Goal: Feedback & Contribution: Contribute content

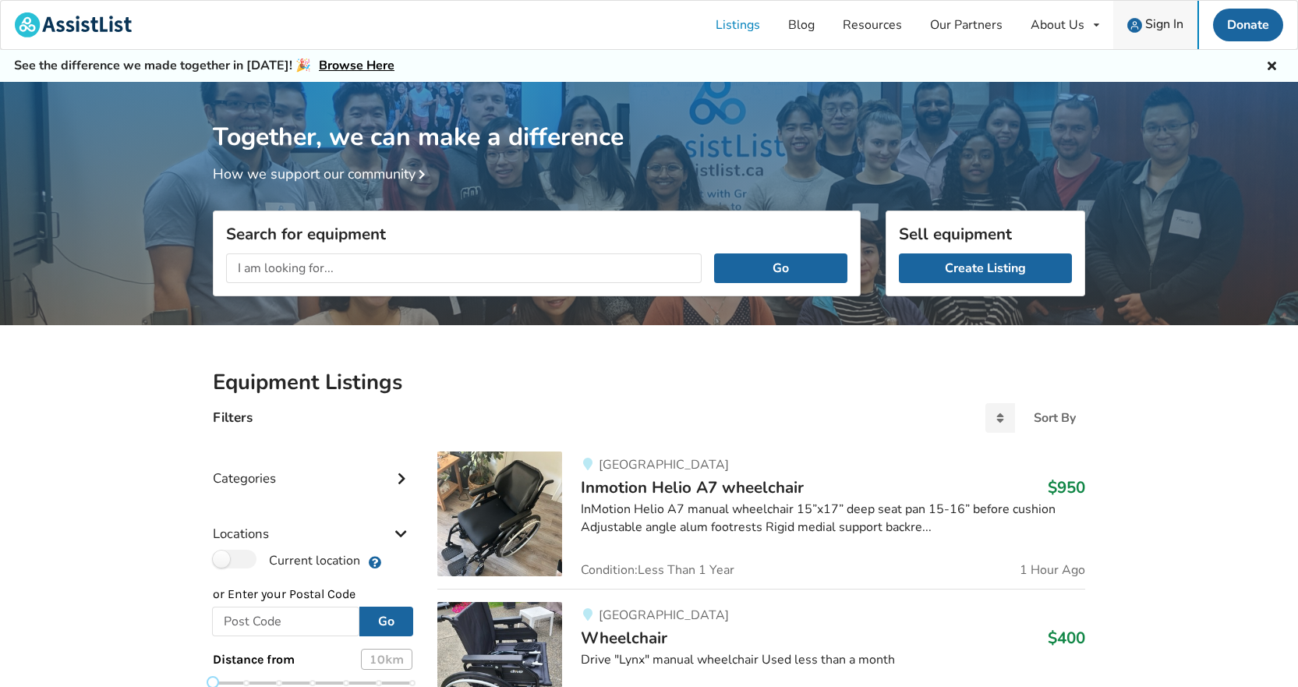
click at [1150, 22] on span "Sign In" at bounding box center [1164, 24] width 38 height 17
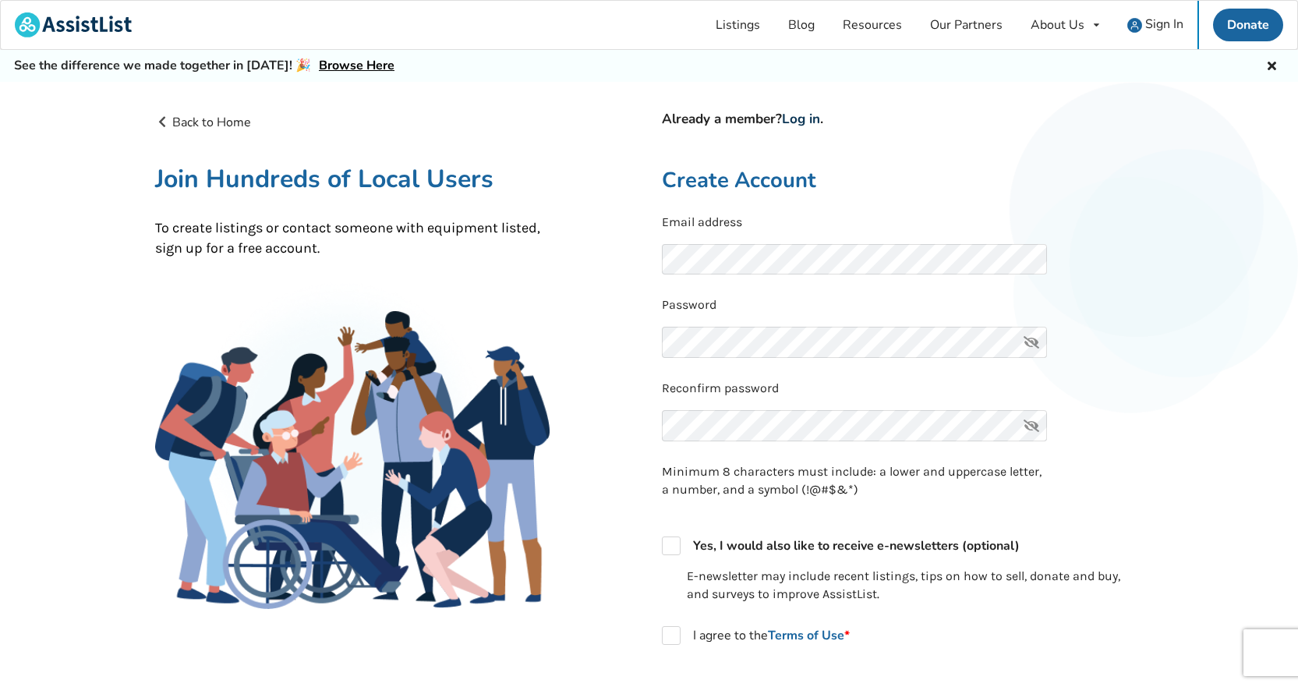
click at [802, 116] on link "Log in" at bounding box center [801, 119] width 38 height 18
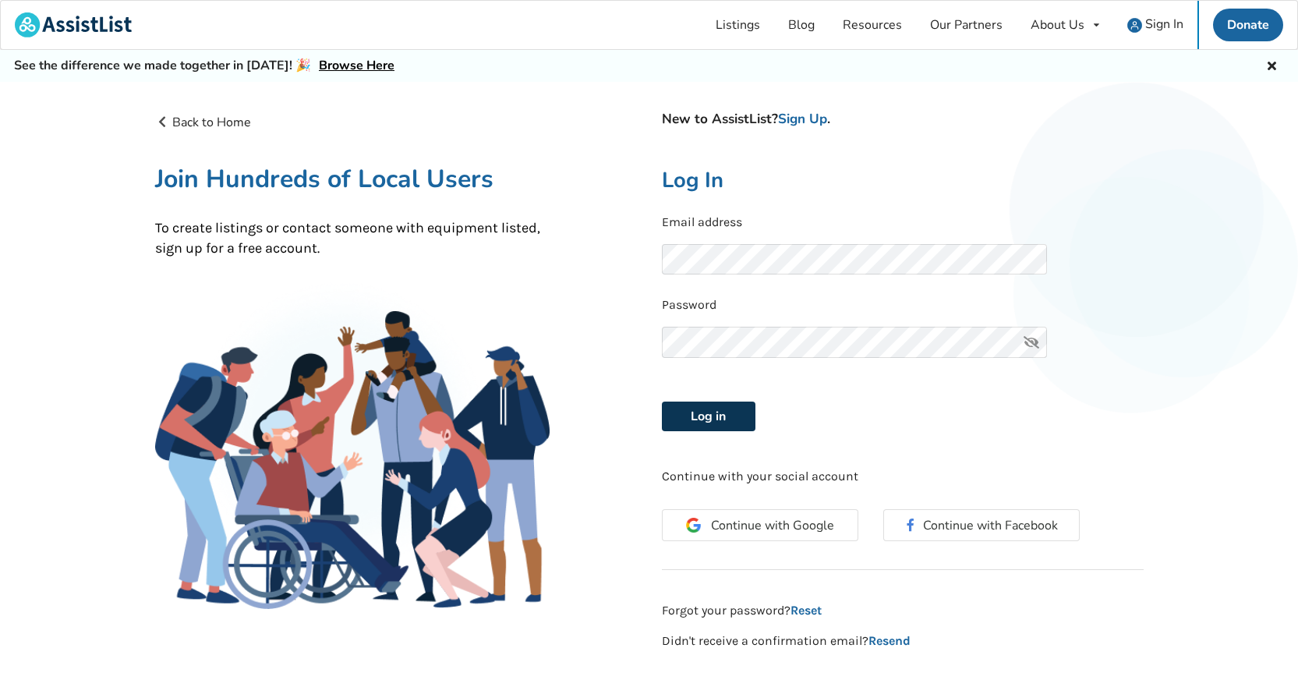
click at [685, 422] on button "Log in" at bounding box center [709, 416] width 94 height 30
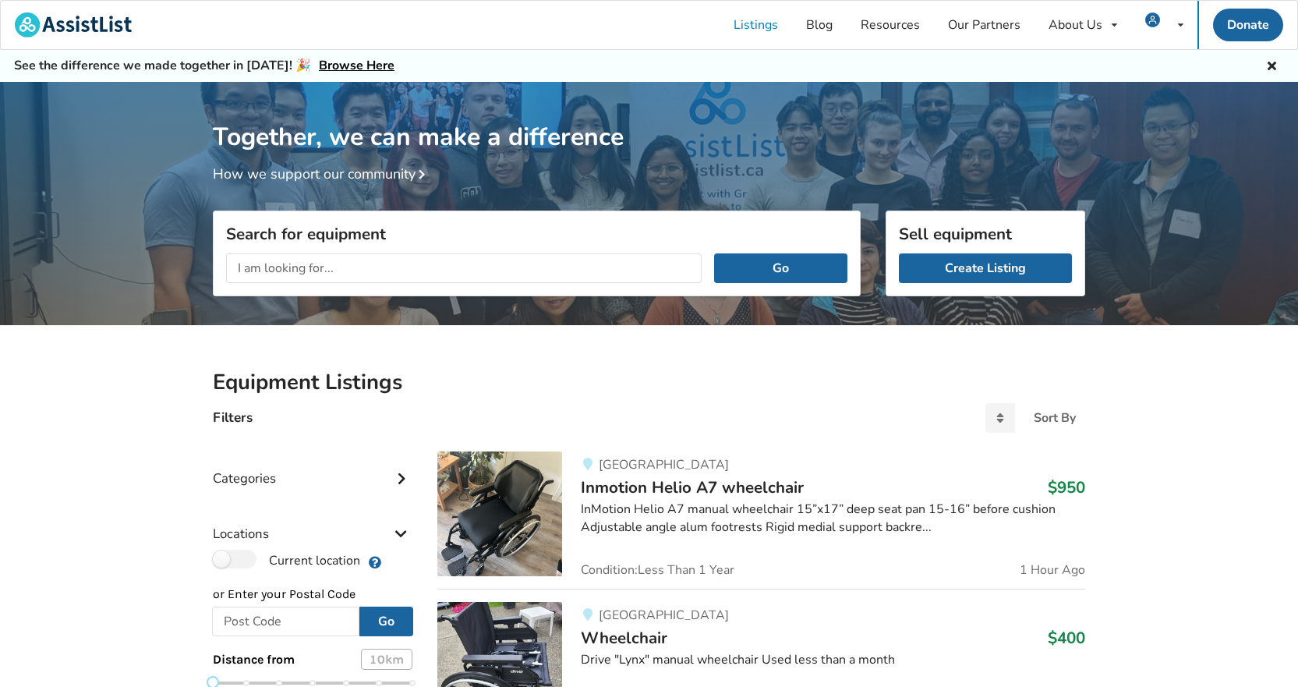
click at [135, 253] on div "Together, we can make a difference How we support our community" at bounding box center [649, 208] width 1298 height 253
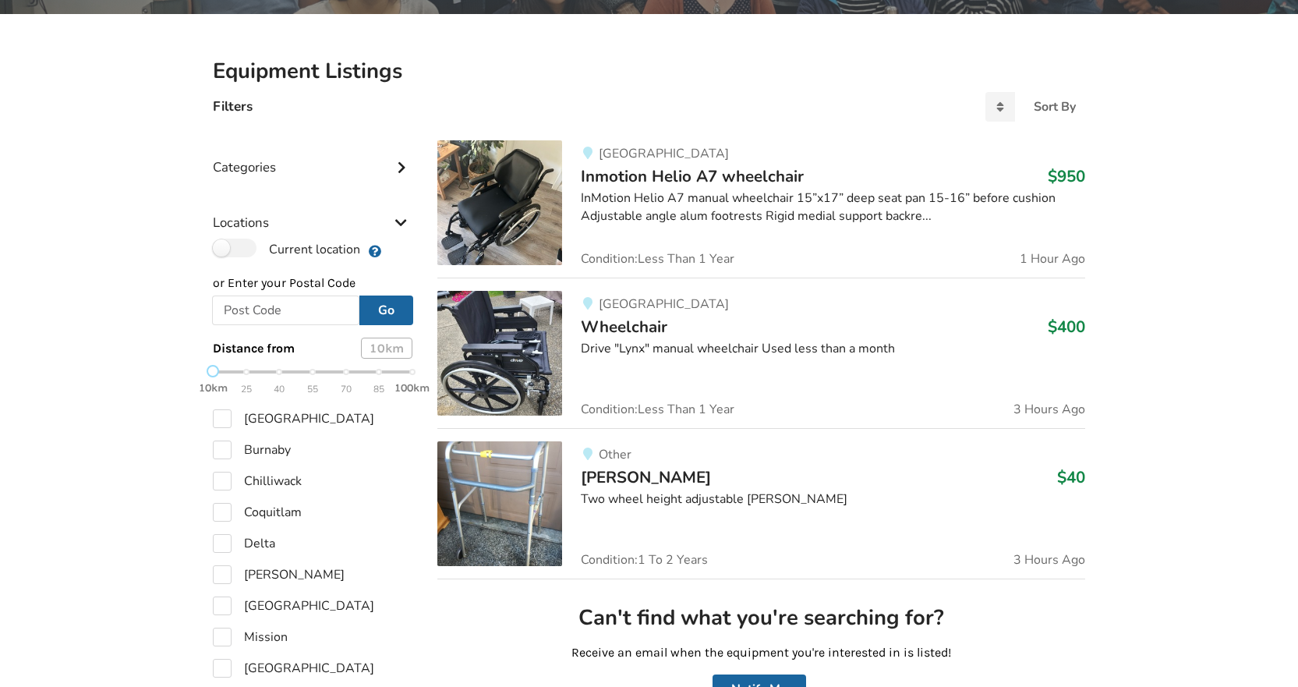
scroll to position [312, 0]
click at [224, 575] on label "[PERSON_NAME]" at bounding box center [279, 573] width 132 height 19
checkbox input "true"
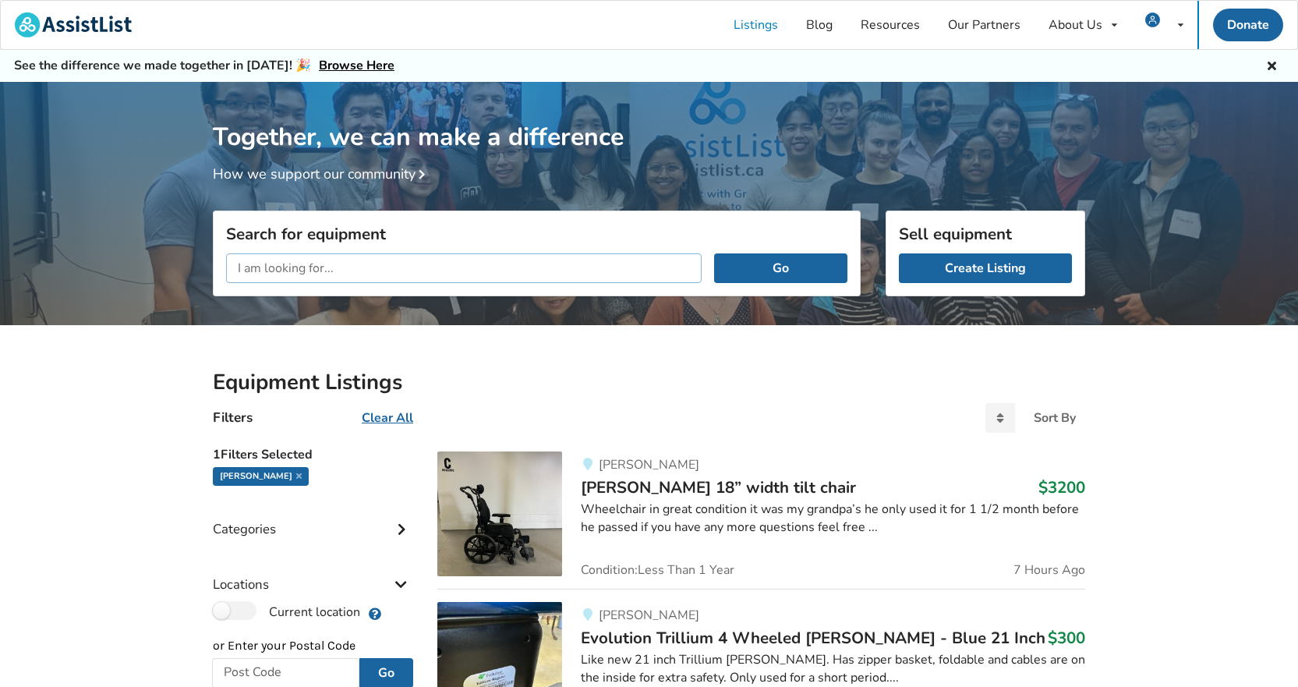
click at [315, 260] on input "text" at bounding box center [463, 268] width 475 height 30
type input "Chairlift"
click at [747, 260] on button "Go" at bounding box center [780, 268] width 133 height 30
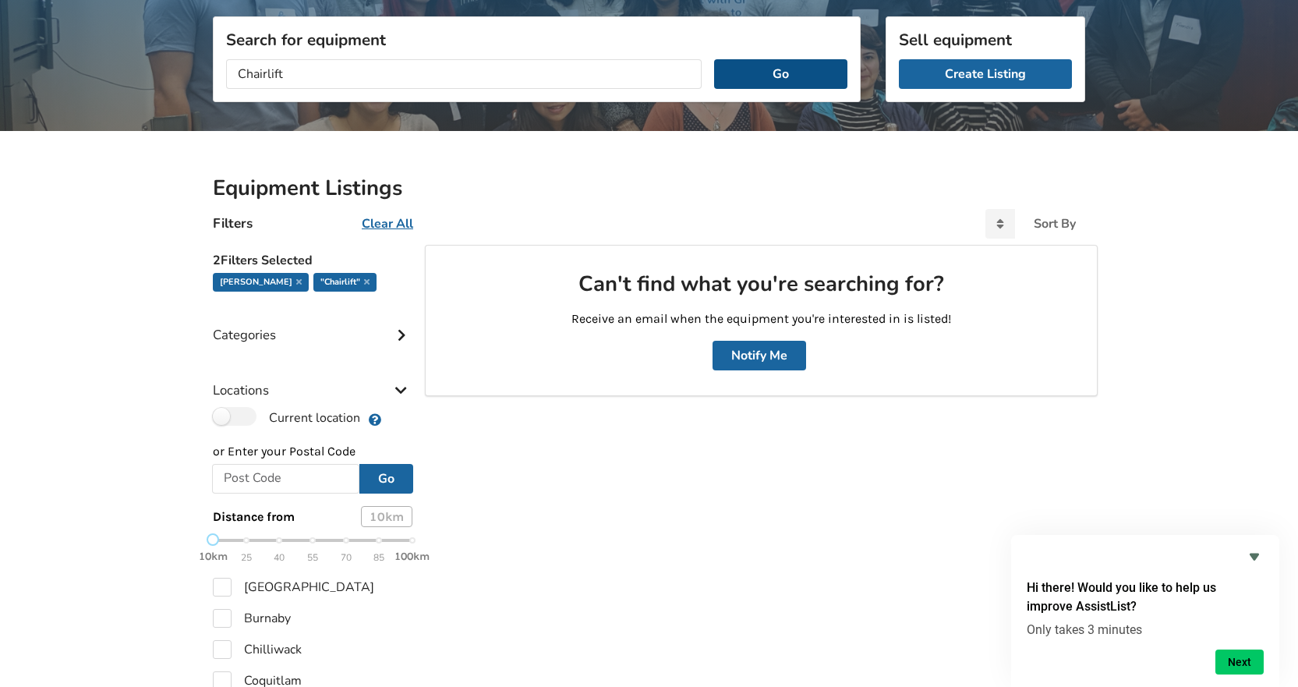
scroll to position [234, 0]
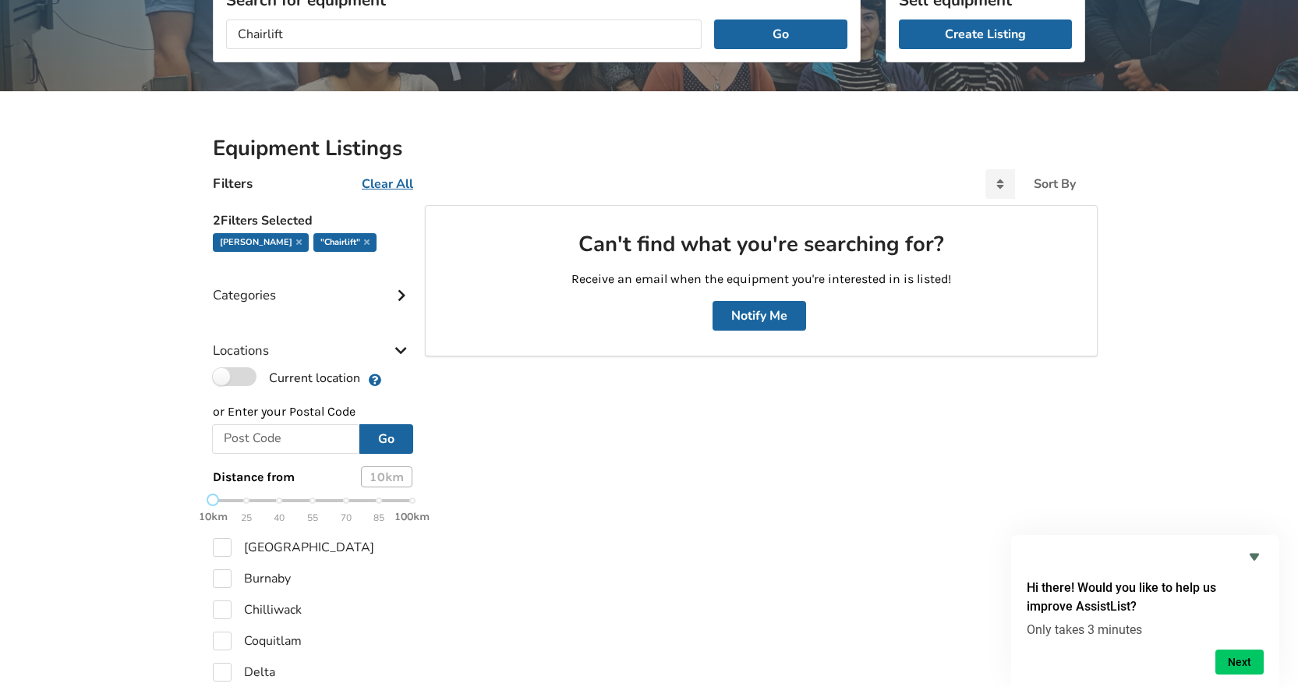
click at [246, 376] on label "Current location" at bounding box center [286, 377] width 147 height 20
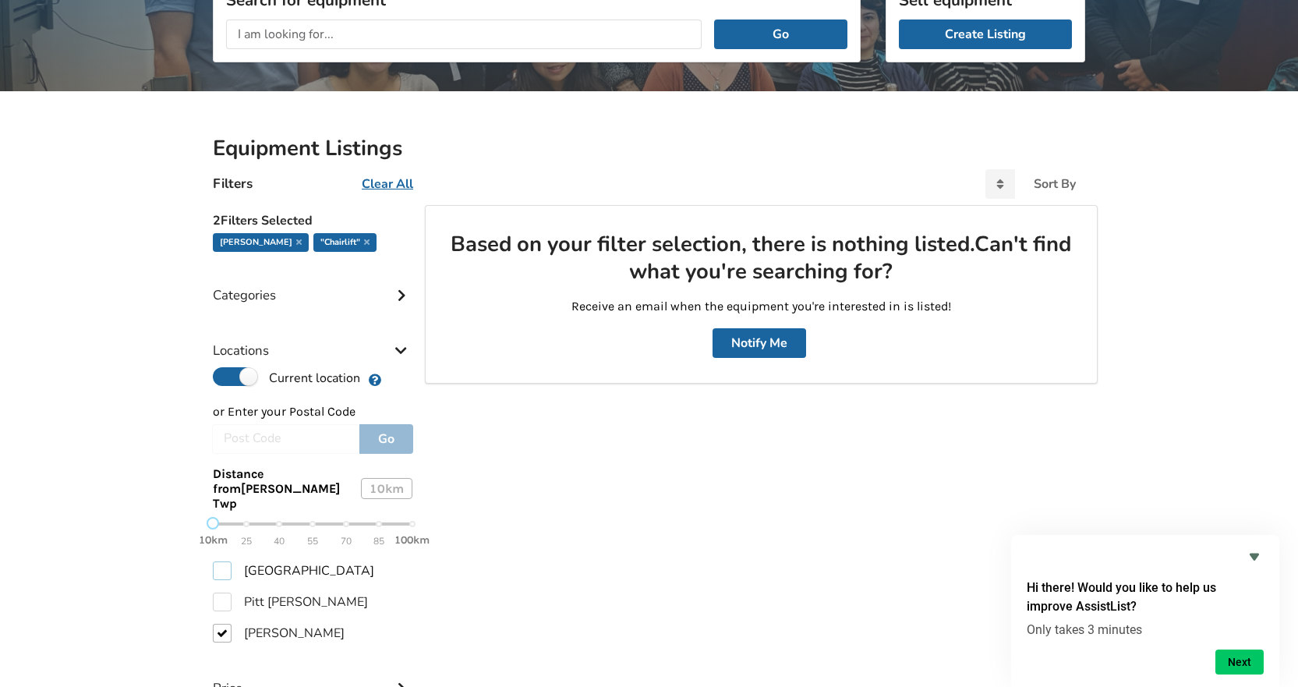
click at [224, 561] on label "[GEOGRAPHIC_DATA]" at bounding box center [293, 570] width 161 height 19
checkbox input "true"
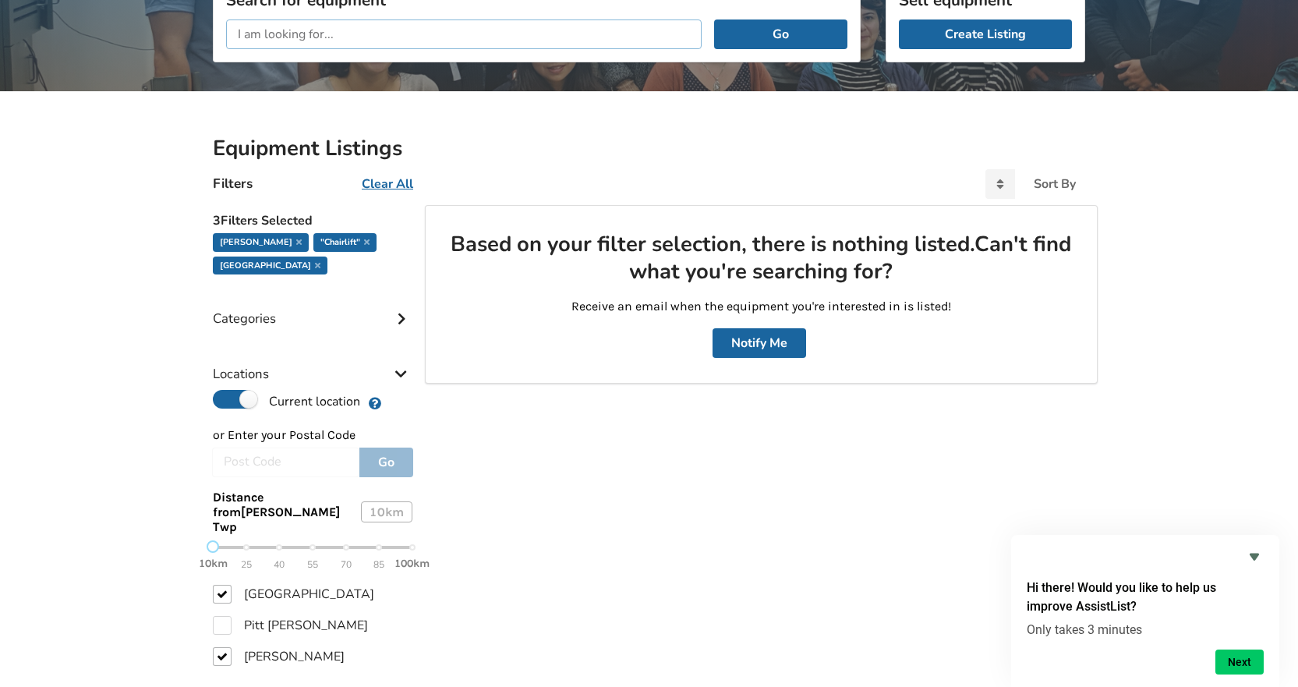
click at [334, 41] on input "text" at bounding box center [463, 34] width 475 height 30
click at [441, 41] on input "text" at bounding box center [463, 34] width 475 height 30
click at [434, 31] on input "text" at bounding box center [463, 34] width 475 height 30
drag, startPoint x: 309, startPoint y: 30, endPoint x: 132, endPoint y: 34, distance: 176.2
click at [132, 34] on div "Together, we can make a difference How we support our community Search for equi…" at bounding box center [649, 395] width 1298 height 1094
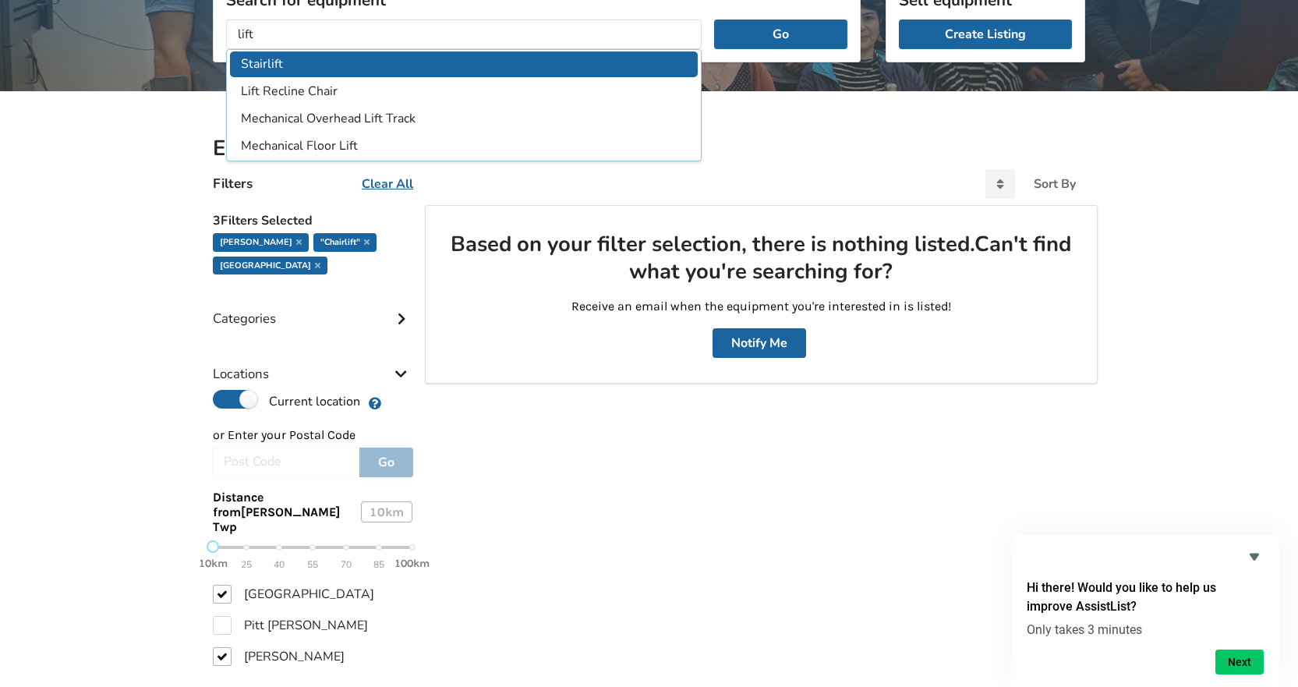
click at [281, 58] on li "Stairlift" at bounding box center [464, 64] width 468 height 26
type input "Stairlift"
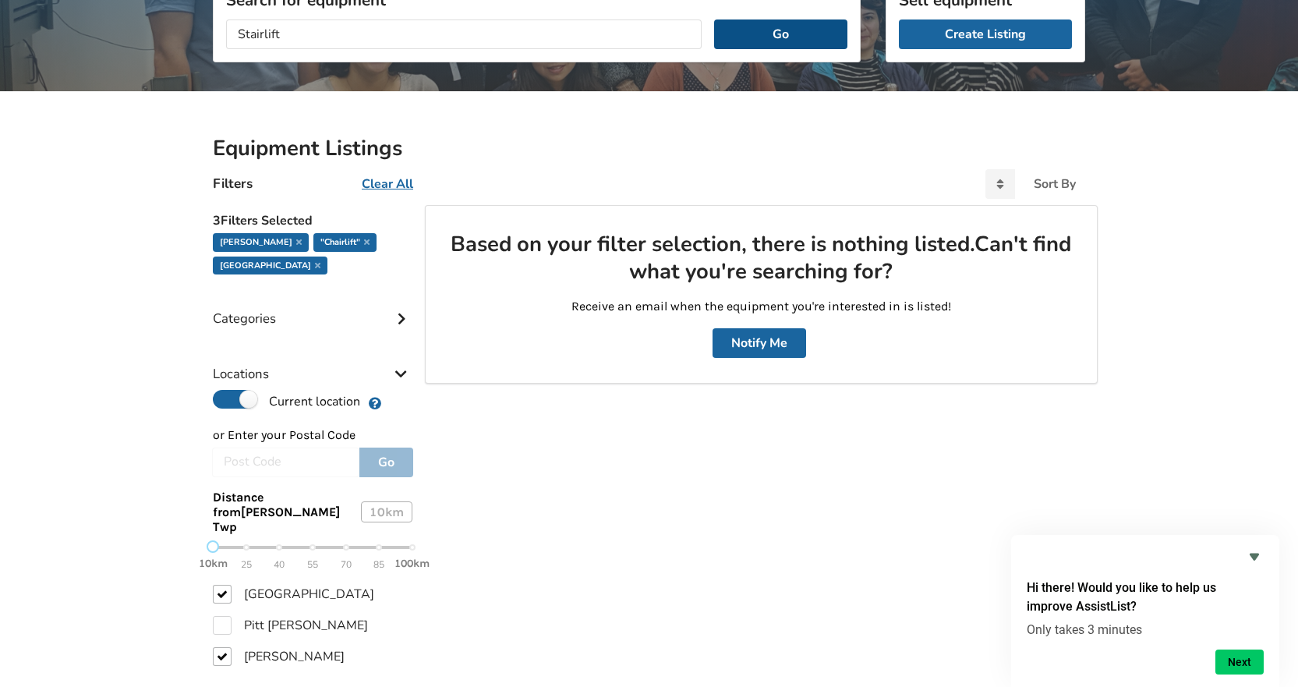
click at [779, 42] on button "Go" at bounding box center [780, 34] width 133 height 30
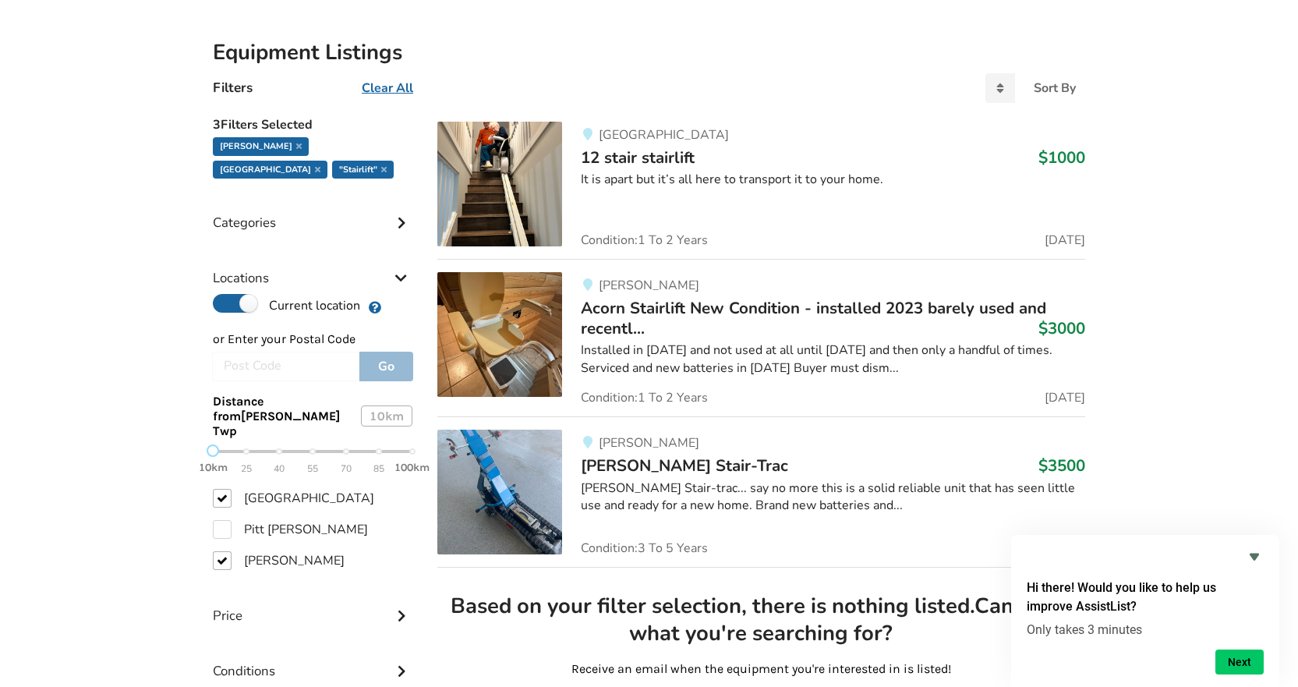
scroll to position [18, 0]
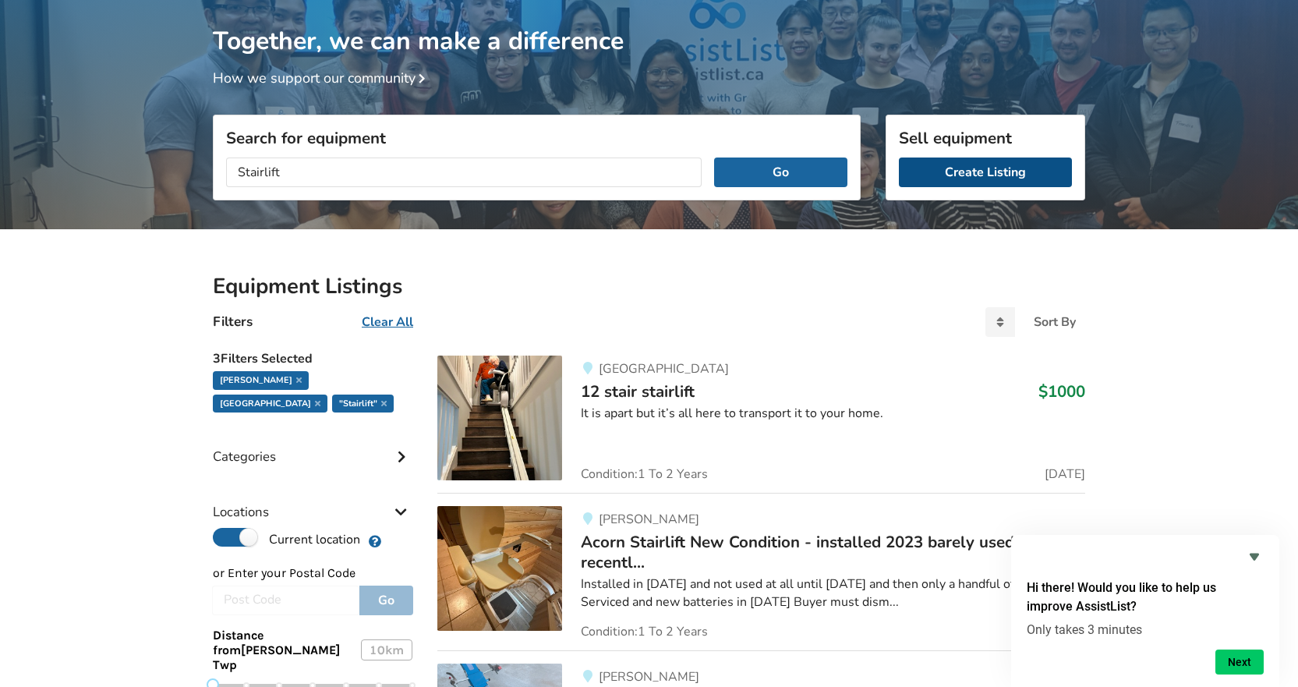
click at [990, 171] on link "Create Listing" at bounding box center [985, 172] width 173 height 30
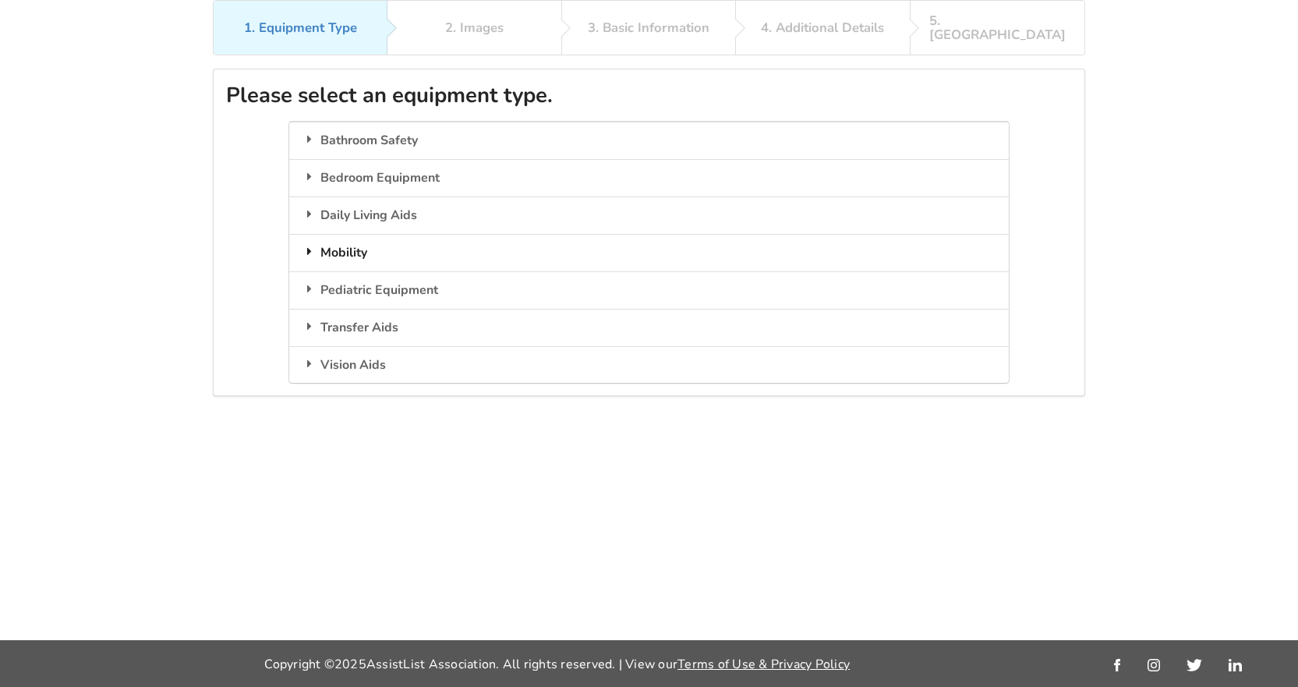
click at [339, 238] on div "Mobility" at bounding box center [648, 252] width 719 height 37
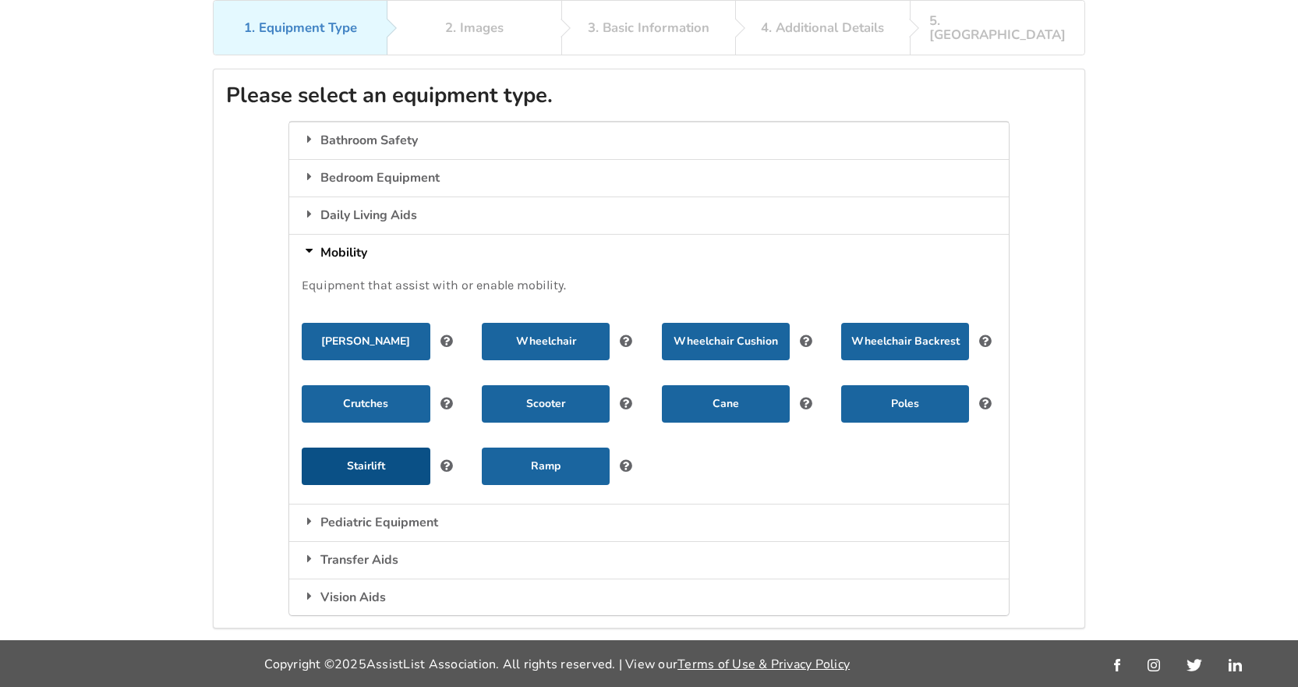
click at [370, 447] on button "Stairlift" at bounding box center [366, 465] width 128 height 37
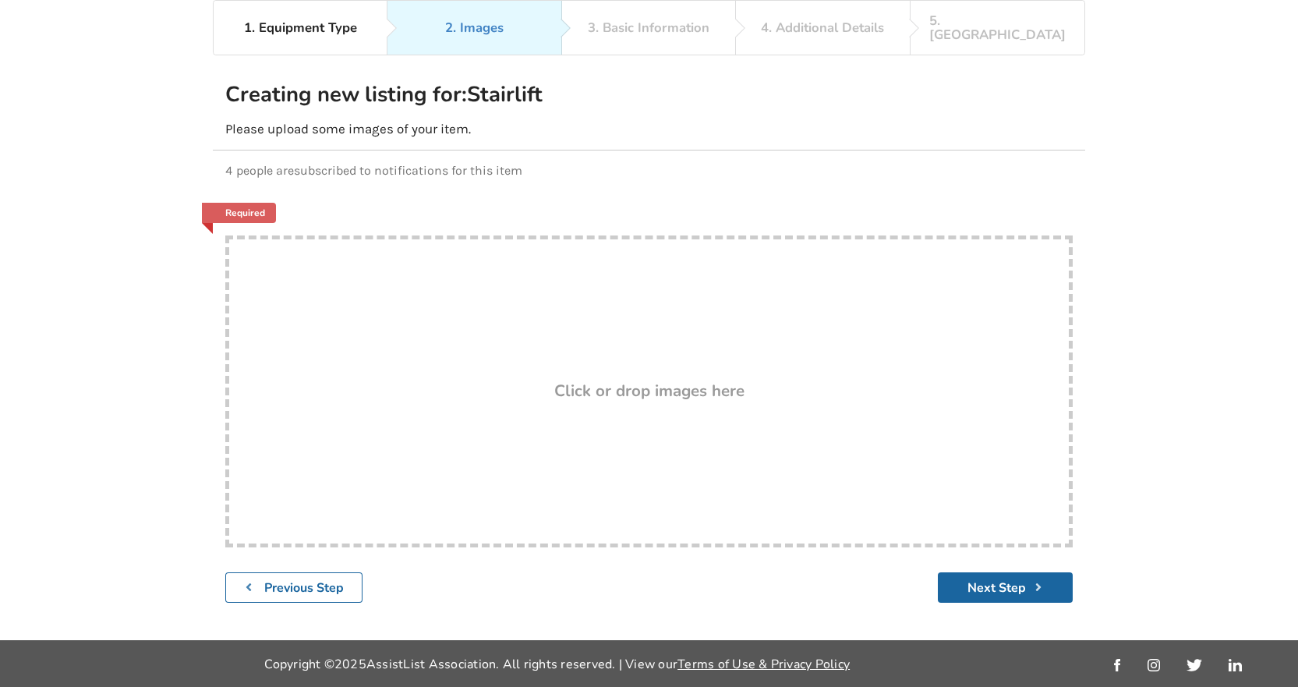
click at [669, 407] on div "Drop here! Click or drop images here" at bounding box center [648, 391] width 847 height 312
click at [678, 363] on div "Drop here! Click or drop images here" at bounding box center [648, 391] width 847 height 312
type input "C:\fakepath\519562409_586919857594433_6294114628946121203_n (1).jpg"
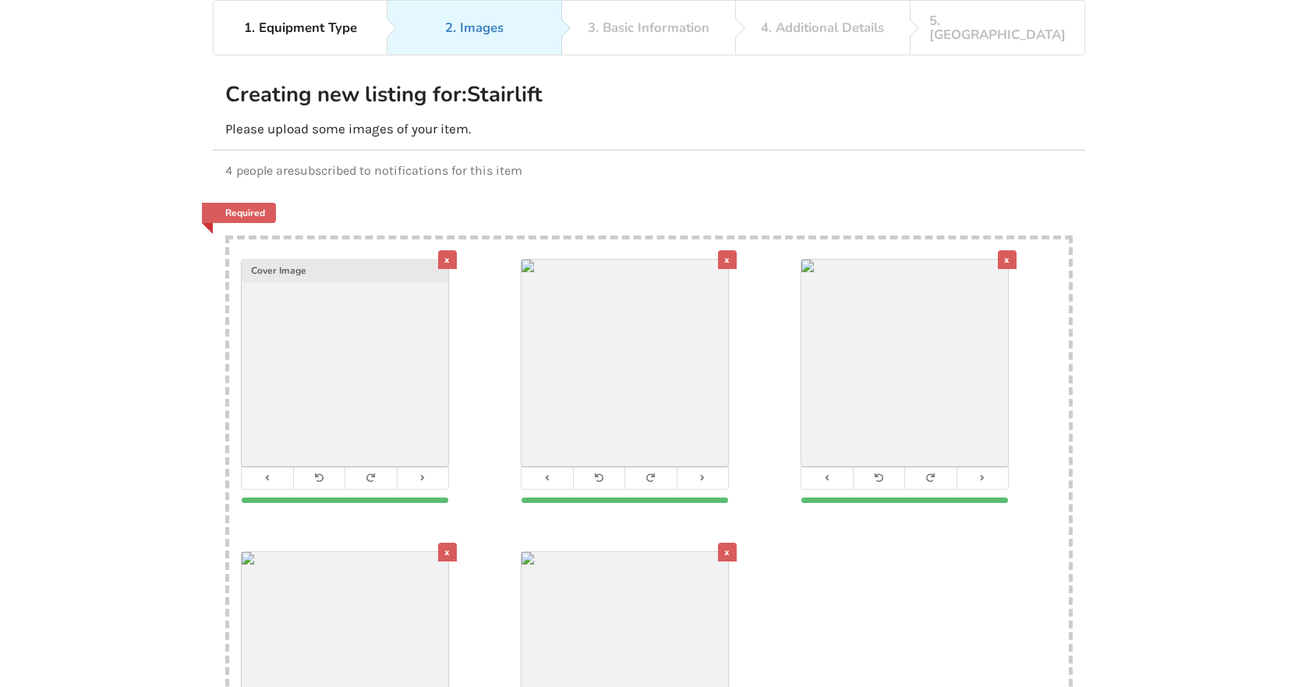
click at [451, 542] on div "x" at bounding box center [447, 551] width 19 height 19
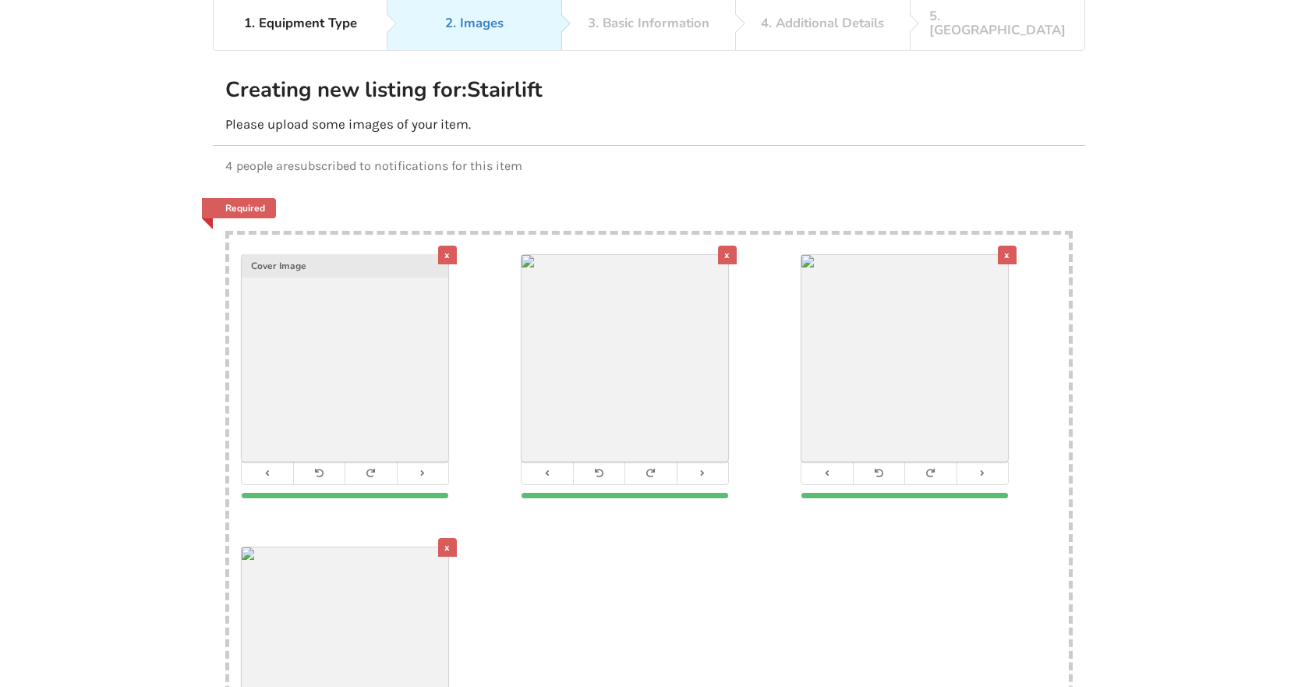
scroll to position [156, 0]
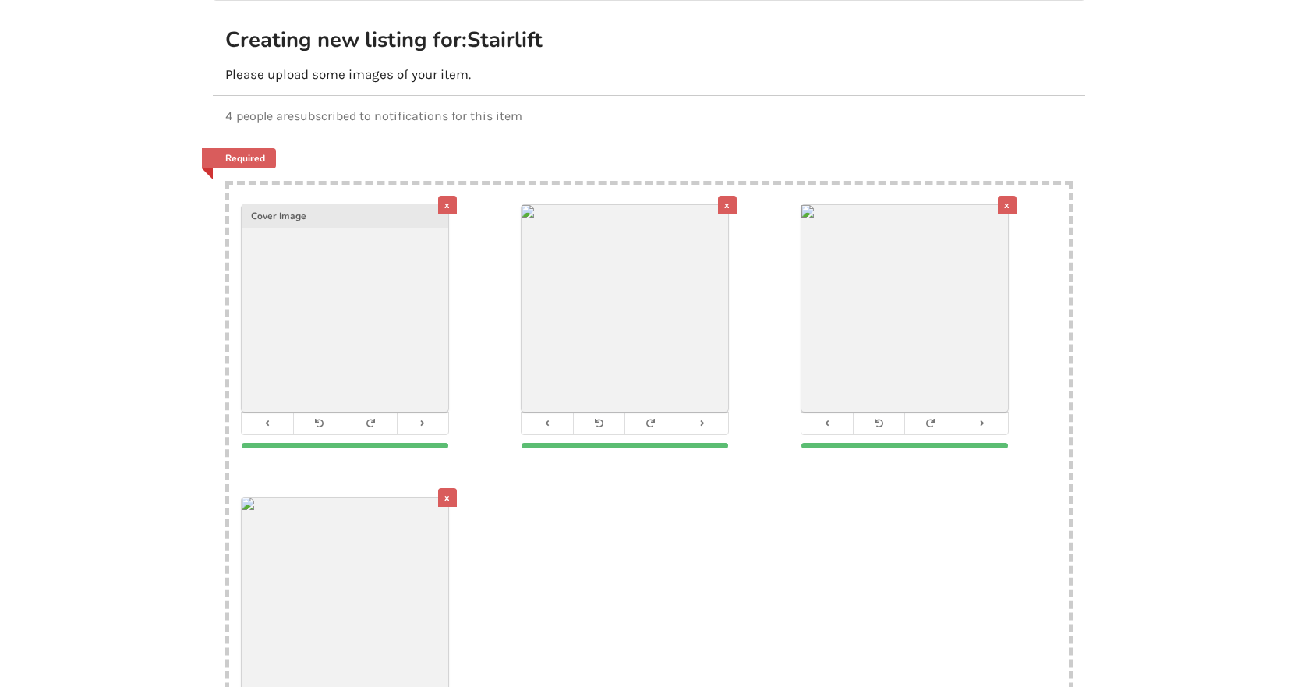
click at [442, 196] on div "x" at bounding box center [447, 205] width 19 height 19
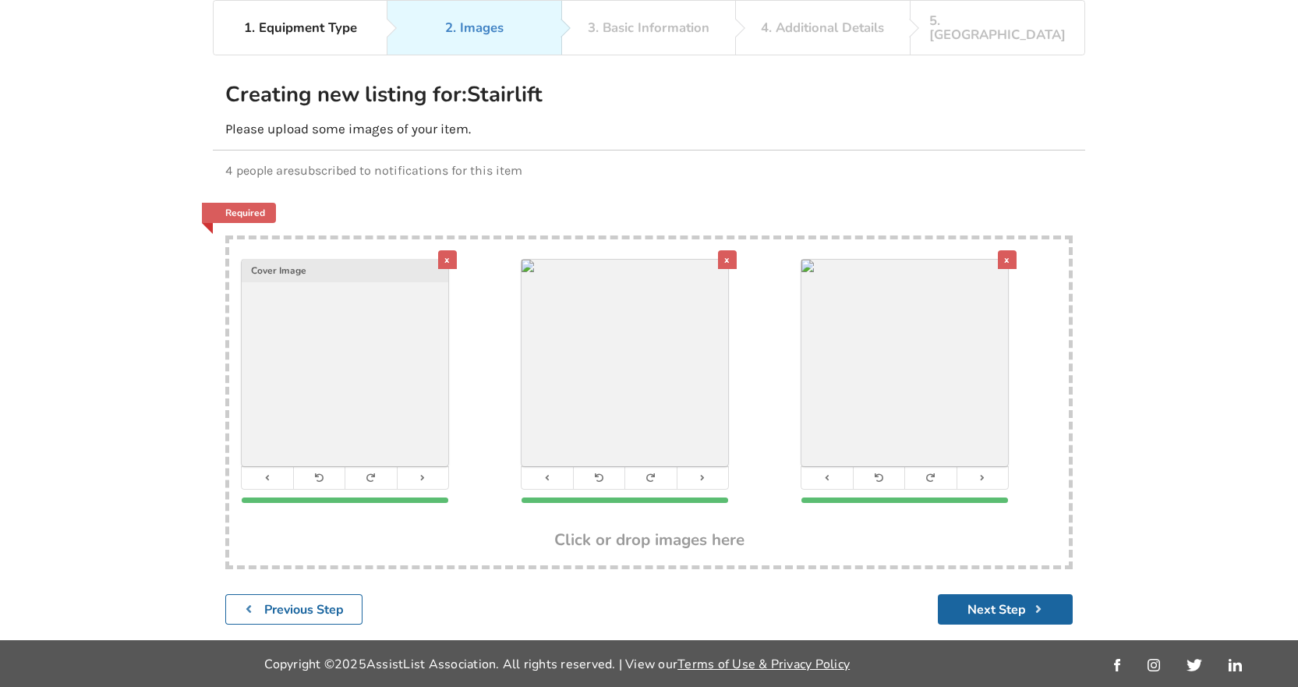
scroll to position [101, 0]
click at [1004, 615] on div "Previous Step Next Step" at bounding box center [649, 608] width 872 height 55
click at [1006, 607] on button "Next Step" at bounding box center [1005, 609] width 135 height 30
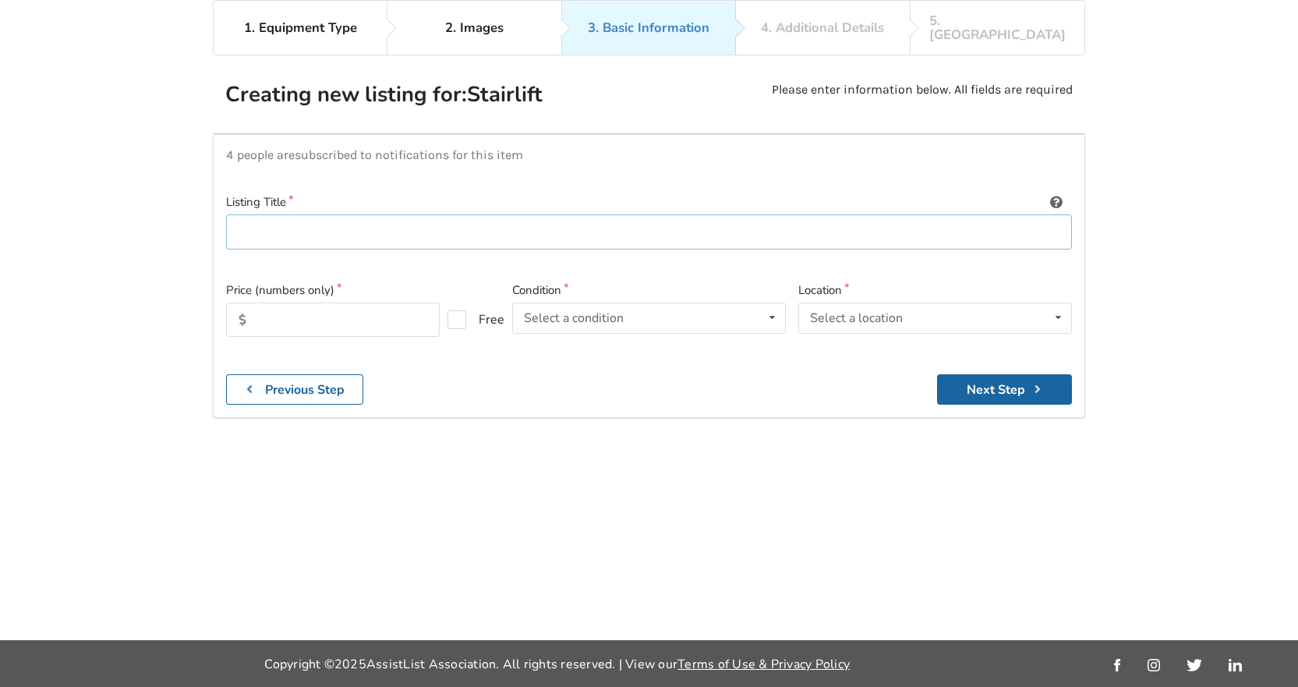
click at [284, 216] on input at bounding box center [649, 231] width 846 height 35
click at [371, 216] on input "[PERSON_NAME] Indoor Outdoor Stairlift in clean working condition" at bounding box center [649, 231] width 846 height 35
click at [635, 224] on input "[PERSON_NAME] Indoor Outdoor straight Stairlift in clean working condition" at bounding box center [649, 231] width 846 height 35
type input "[PERSON_NAME] Indoor Outdoor straight Stairlift in clean working condition"
click at [384, 305] on input "text" at bounding box center [333, 319] width 214 height 34
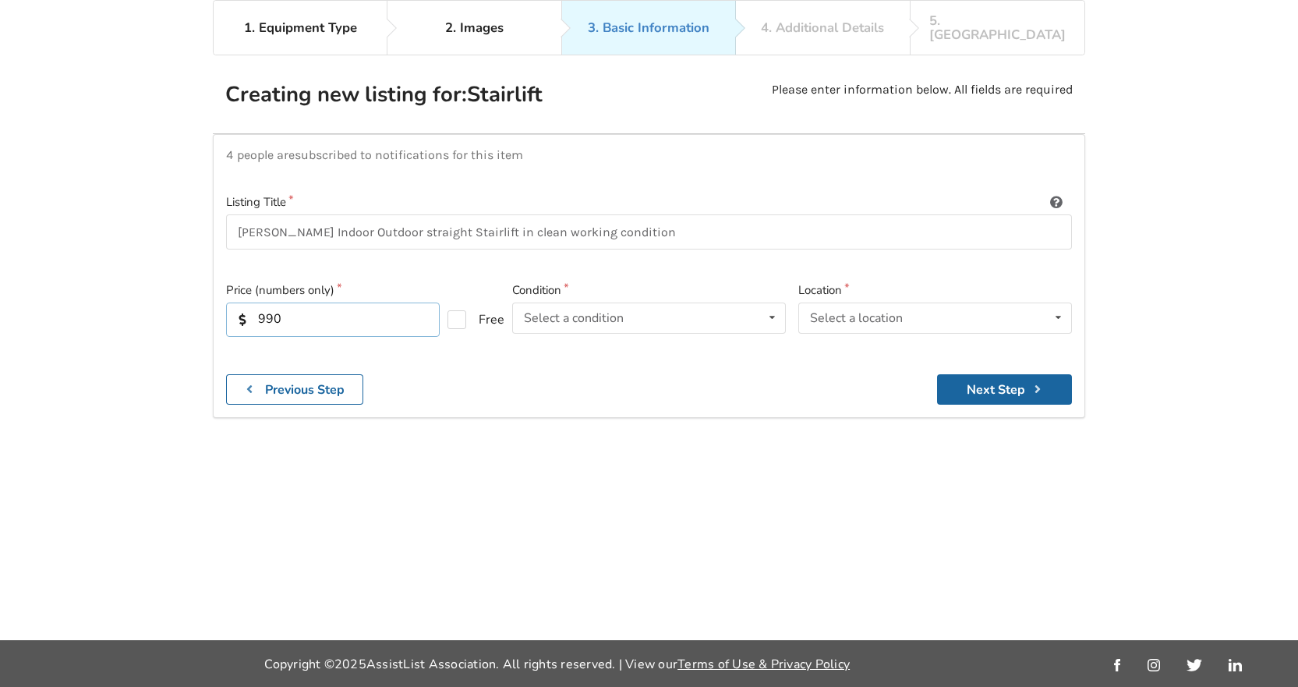
drag, startPoint x: 263, startPoint y: 302, endPoint x: 251, endPoint y: 302, distance: 11.7
click at [251, 302] on input "990" at bounding box center [333, 319] width 214 height 34
type input "790"
click at [575, 312] on div "Select a condition" at bounding box center [574, 318] width 100 height 12
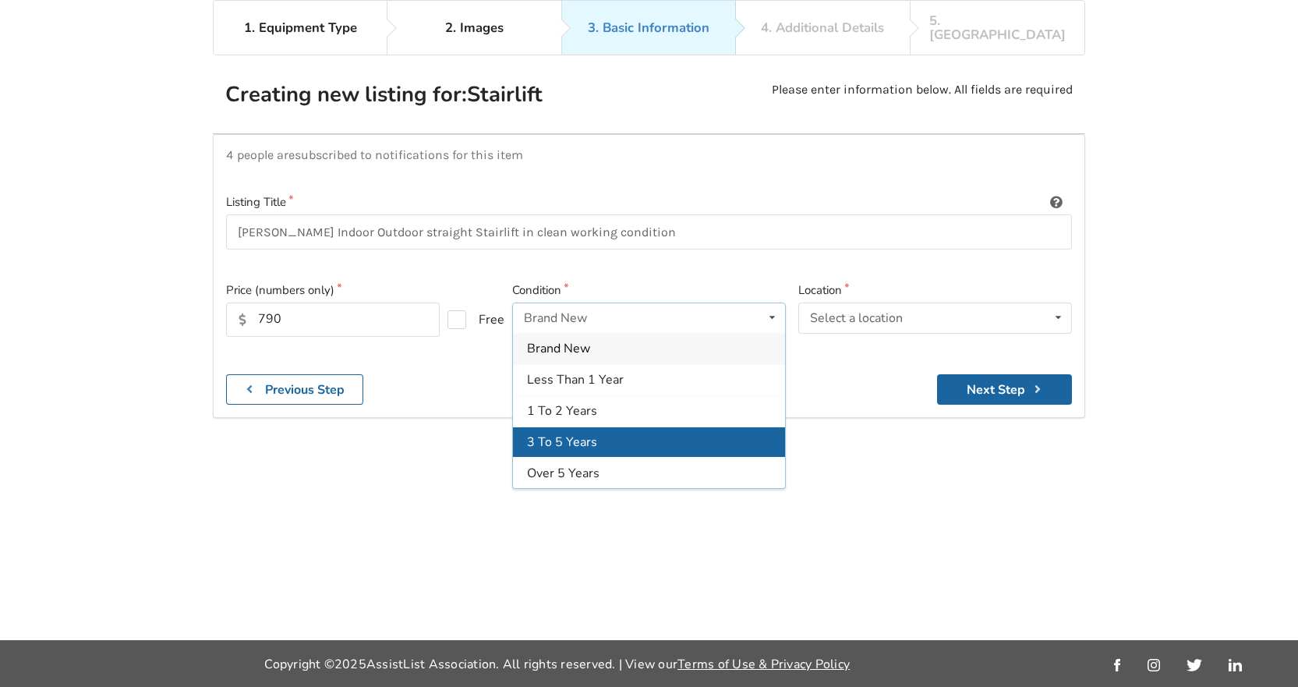
click at [542, 426] on div "3 To 5 Years" at bounding box center [649, 441] width 272 height 31
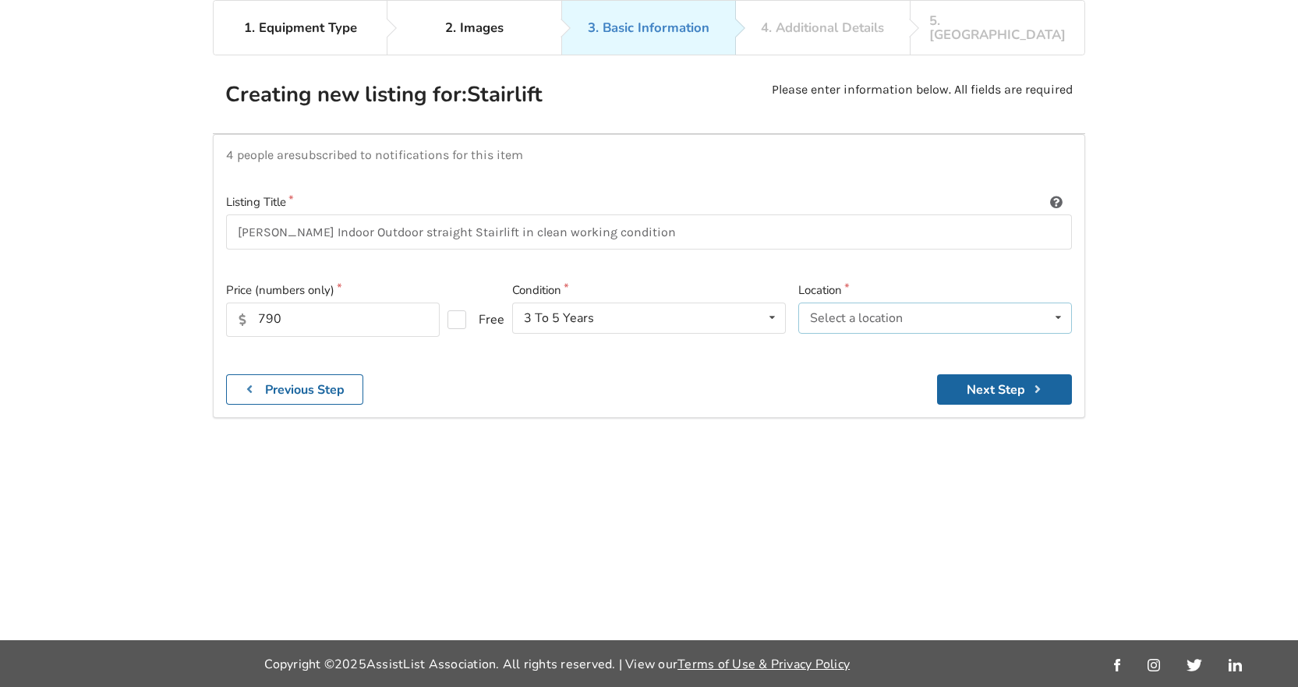
click at [816, 312] on div "Select a location" at bounding box center [856, 318] width 93 height 12
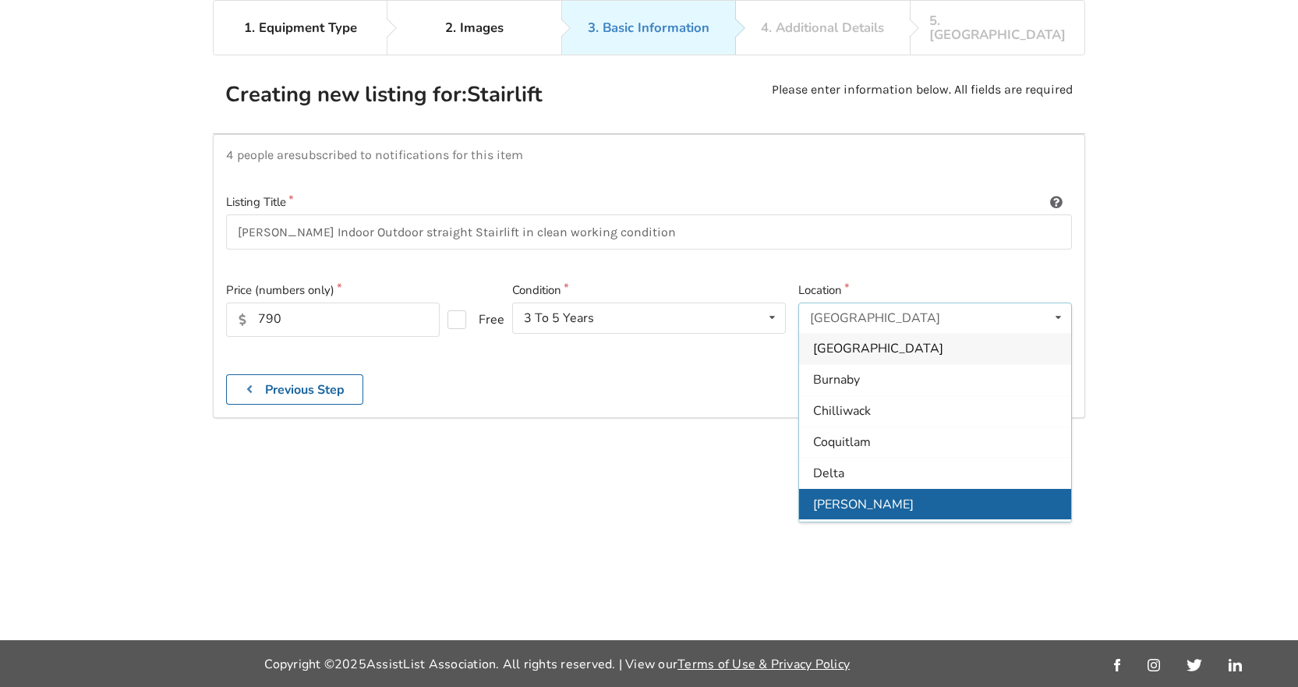
click at [821, 496] on span "[PERSON_NAME]" at bounding box center [863, 504] width 101 height 17
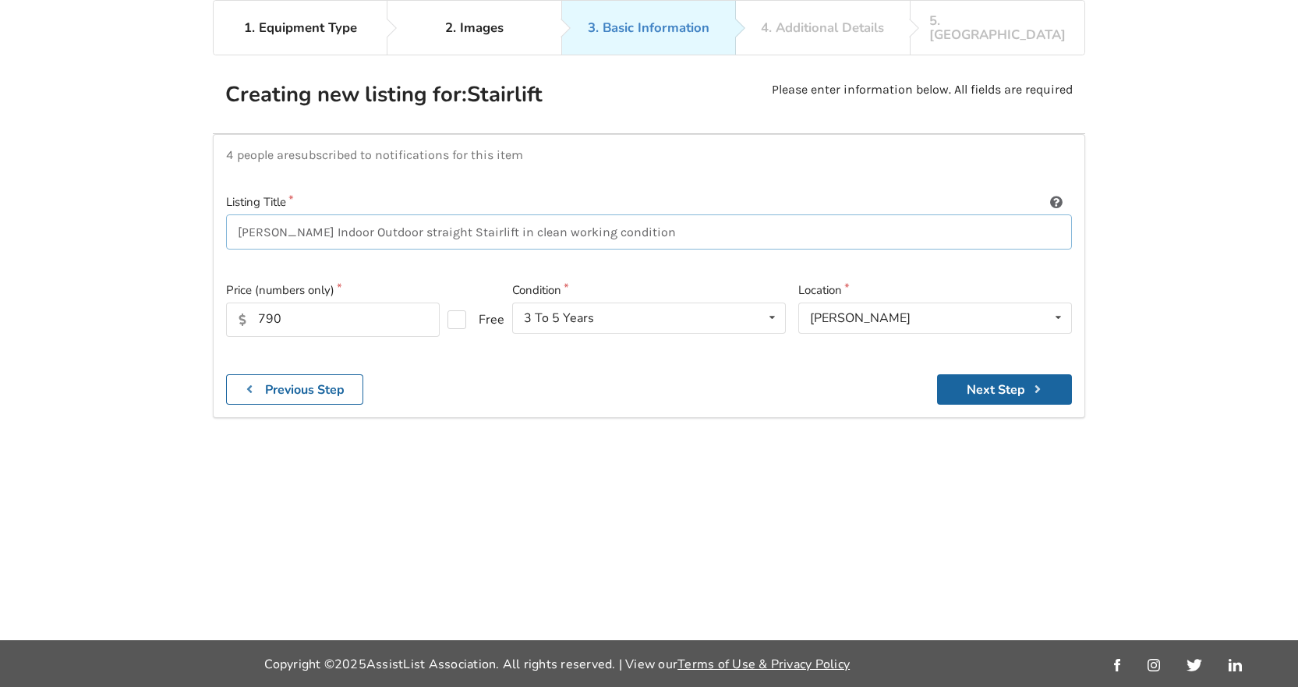
click at [653, 221] on input "[PERSON_NAME] Indoor Outdoor straight Stairlift in clean working condition" at bounding box center [649, 231] width 846 height 35
type input "[PERSON_NAME] Indoor Outdoor straight Stairlift in clean working condition. WIT…"
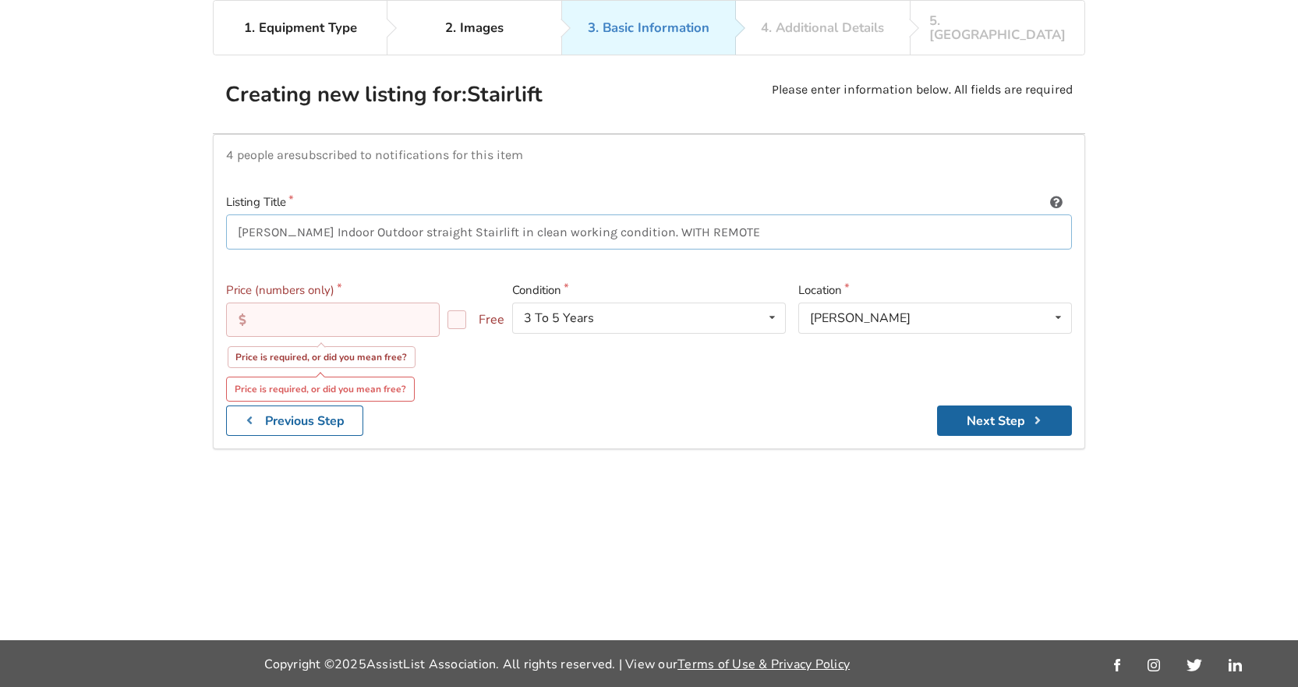
drag, startPoint x: 711, startPoint y: 221, endPoint x: 622, endPoint y: 215, distance: 89.0
click at [622, 215] on input "[PERSON_NAME] Indoor Outdoor straight Stairlift in clean working condition. WIT…" at bounding box center [649, 231] width 846 height 35
type input "[PERSON_NAME] Indoor Outdoor straight Stairlift in clean working condition. Wit…"
click at [320, 302] on input "text" at bounding box center [333, 319] width 214 height 34
drag, startPoint x: 272, startPoint y: 302, endPoint x: 210, endPoint y: 305, distance: 62.4
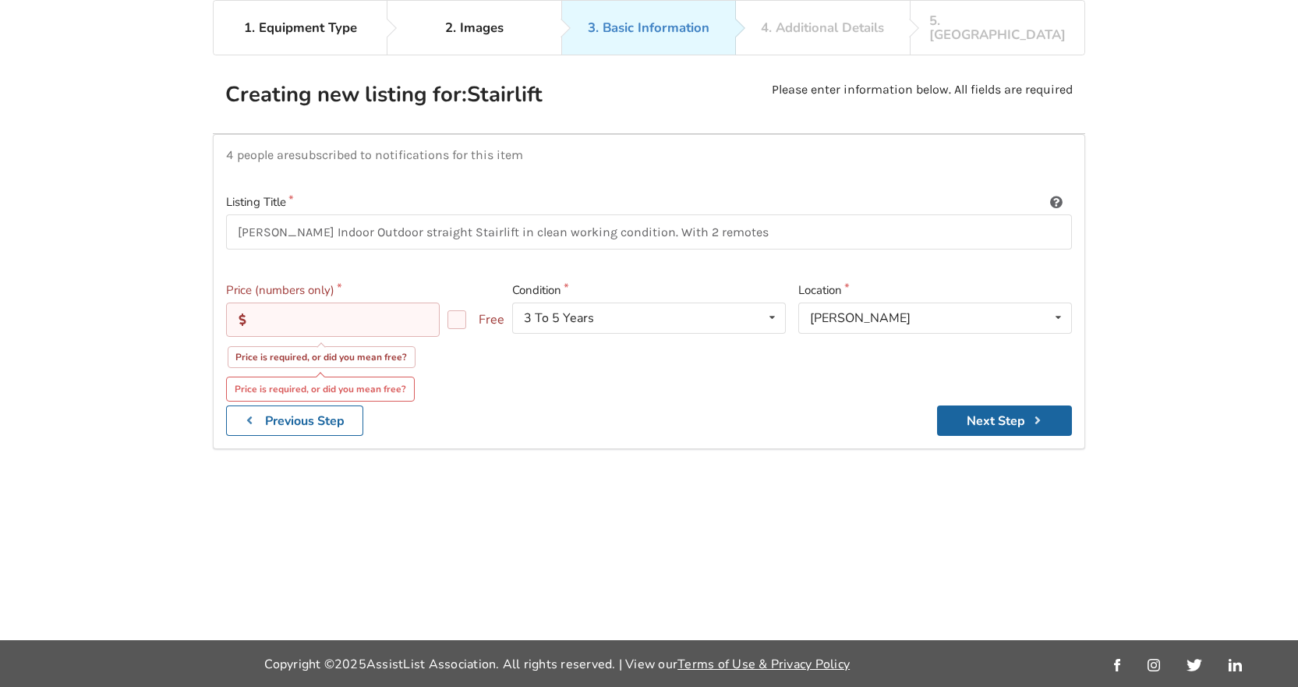
click at [210, 305] on div "1. Equipment Type 2. Images 3. Basic Information 4. Additional Details 5. Previ…" at bounding box center [649, 320] width 1298 height 640
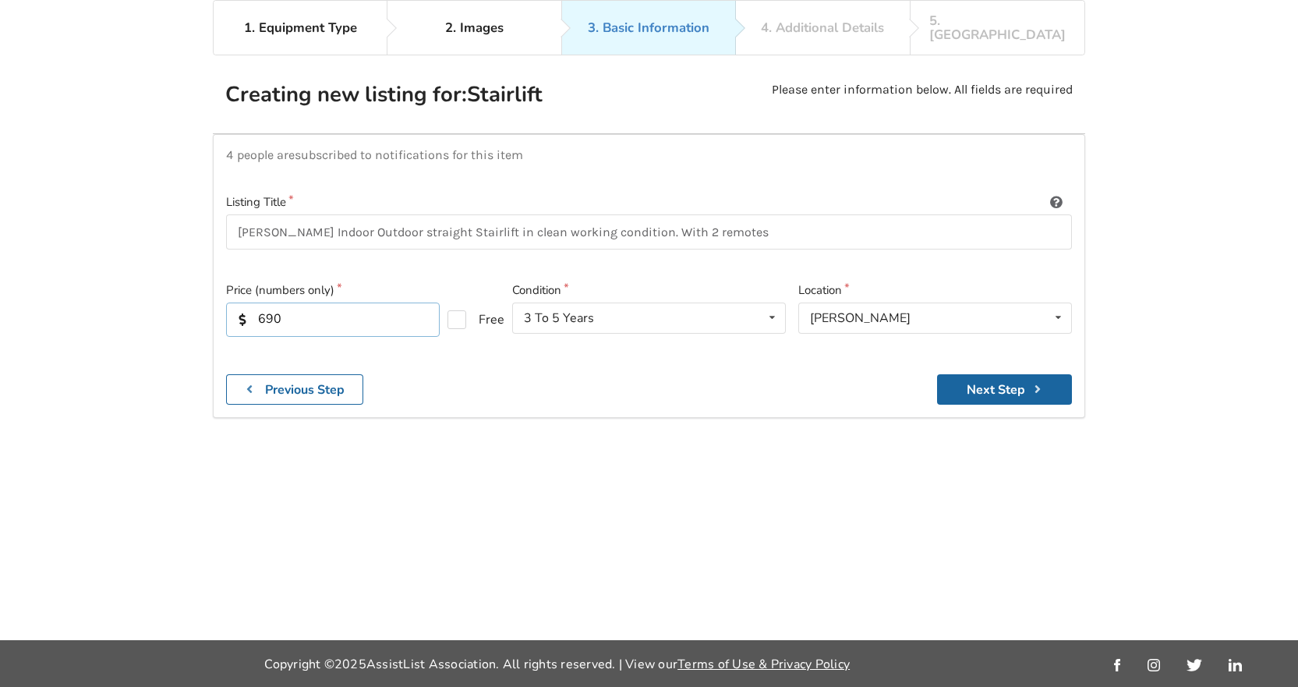
type input "690"
click at [866, 363] on div "4 people are subscribed to notifications for this item Listing Title [PERSON_NA…" at bounding box center [649, 275] width 872 height 283
click at [731, 226] on input "[PERSON_NAME] Indoor Outdoor straight Stairlift in clean working condition. Wit…" at bounding box center [649, 231] width 846 height 35
click at [320, 217] on input "[PERSON_NAME] Indoor Outdoor straight Stairlift in clean working condition. Wit…" at bounding box center [649, 231] width 846 height 35
click at [435, 217] on input "[PERSON_NAME] Indoor or Outdoor straight Stairlift in clean working condition. …" at bounding box center [649, 231] width 846 height 35
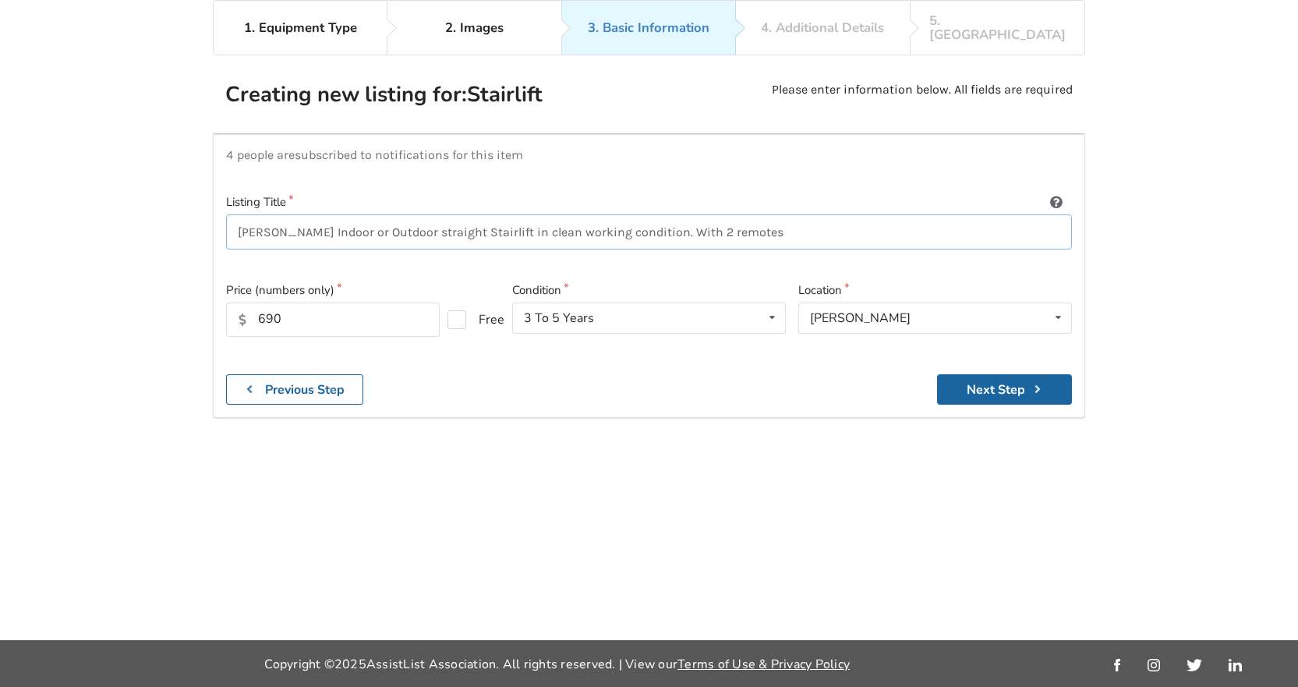
click at [726, 217] on input "[PERSON_NAME] Indoor or Outdoor straight Stairlift in clean working condition. …" at bounding box center [649, 231] width 846 height 35
type input "[PERSON_NAME] Indoor or Outdoor straight Stairlift in clean working condition. …"
click at [971, 374] on button "Next Step" at bounding box center [1004, 389] width 135 height 30
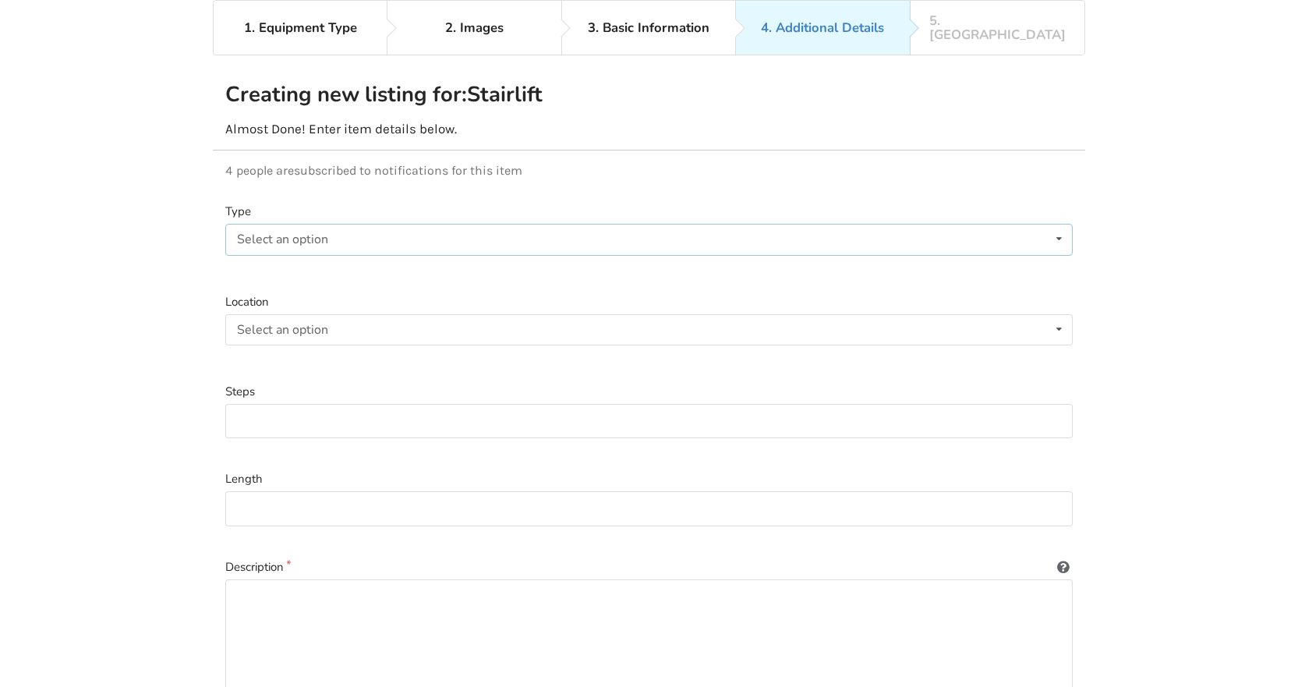
click at [421, 231] on div "Select an option Straight Curved" at bounding box center [648, 239] width 847 height 31
click at [286, 255] on div "Straight" at bounding box center [649, 270] width 846 height 31
click at [277, 323] on div "Select an option" at bounding box center [282, 329] width 91 height 12
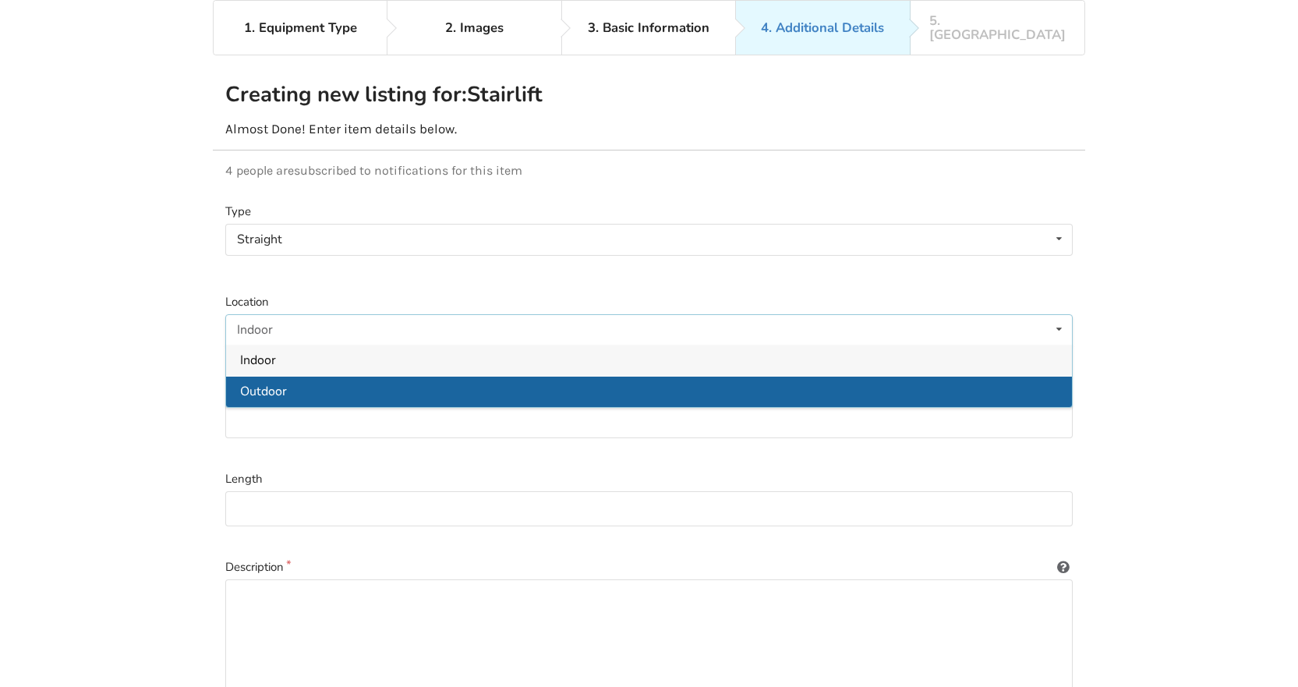
click at [263, 376] on div "Outdoor" at bounding box center [649, 391] width 846 height 31
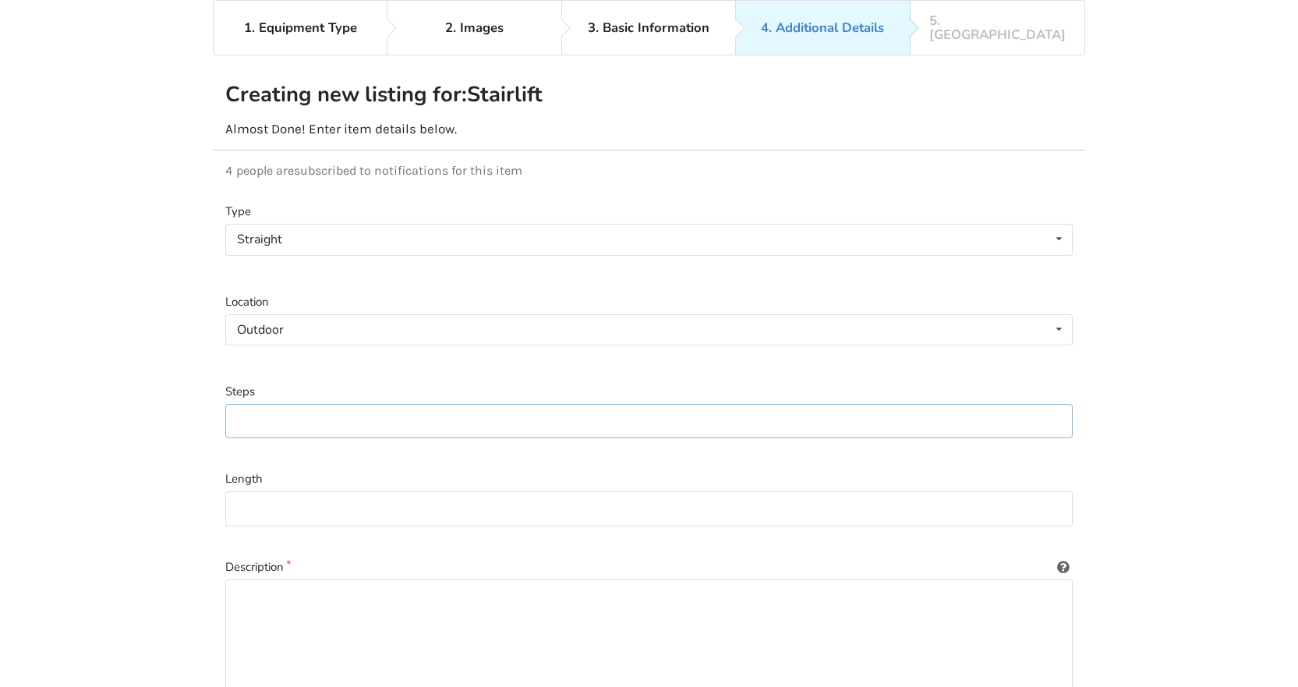
click at [257, 404] on input at bounding box center [648, 421] width 847 height 35
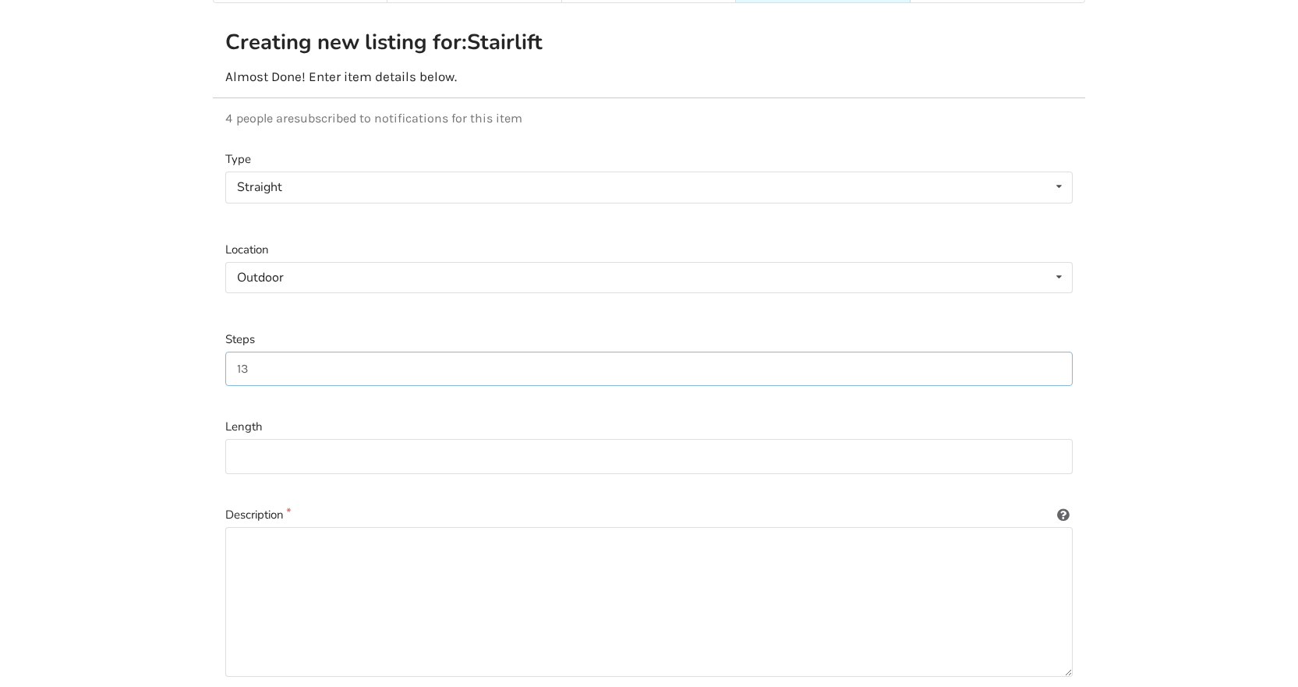
scroll to position [179, 0]
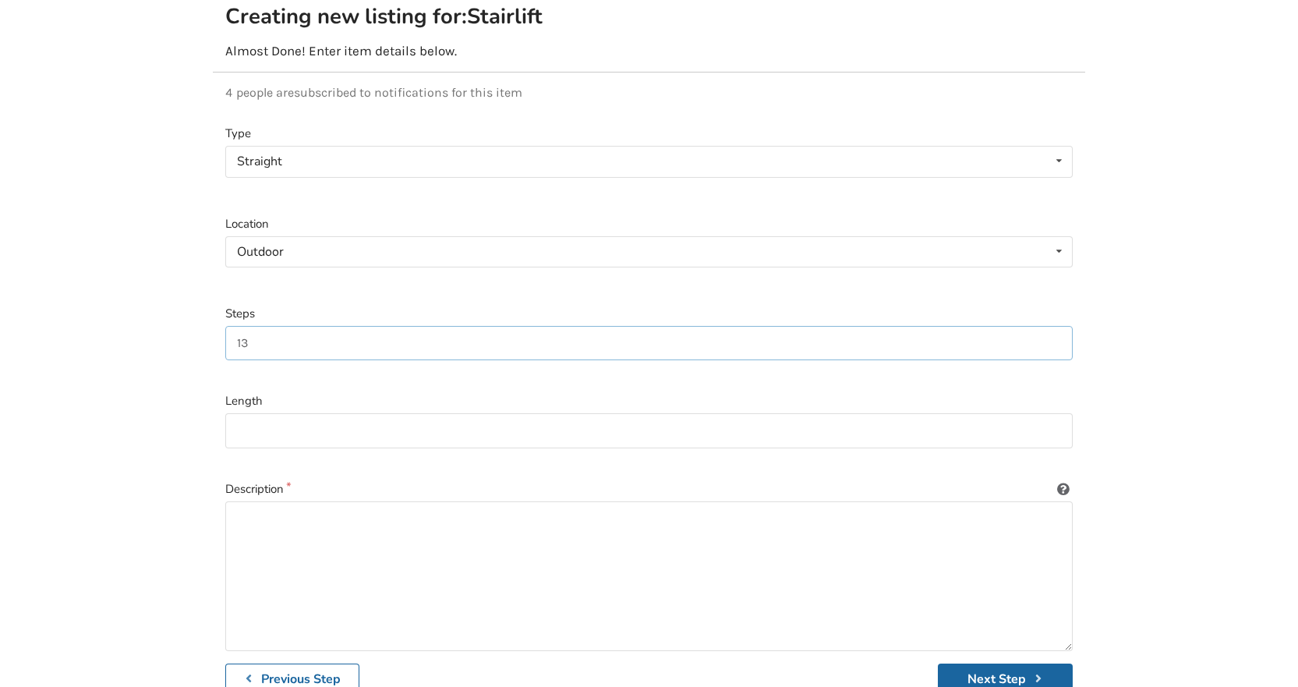
type input "13"
click at [346, 416] on input at bounding box center [648, 430] width 847 height 35
type input "15 feet"
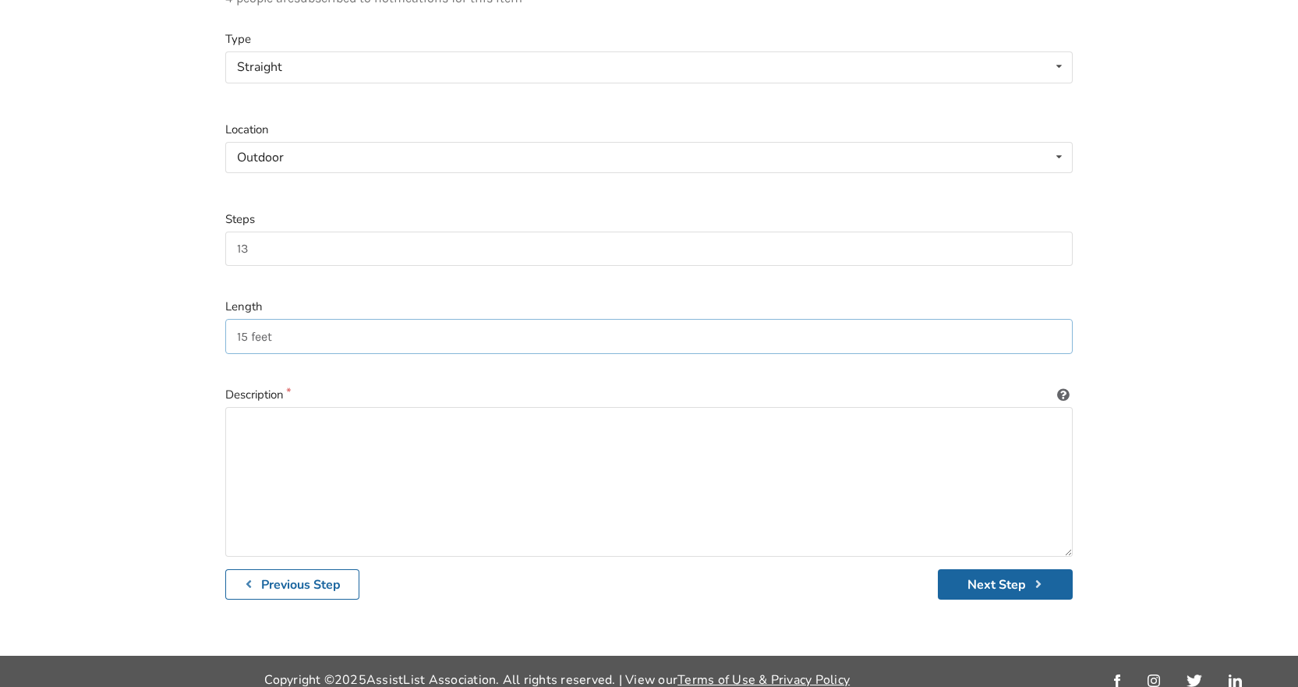
scroll to position [275, 0]
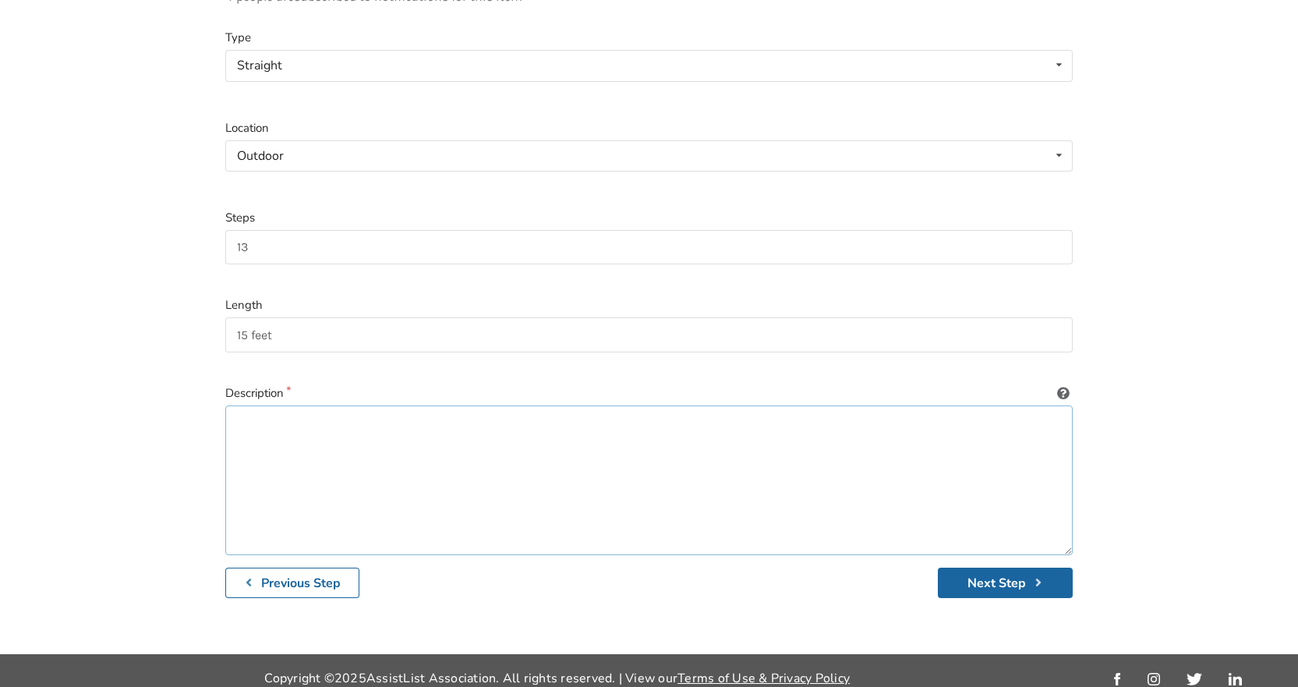
click at [354, 427] on textarea at bounding box center [648, 480] width 847 height 150
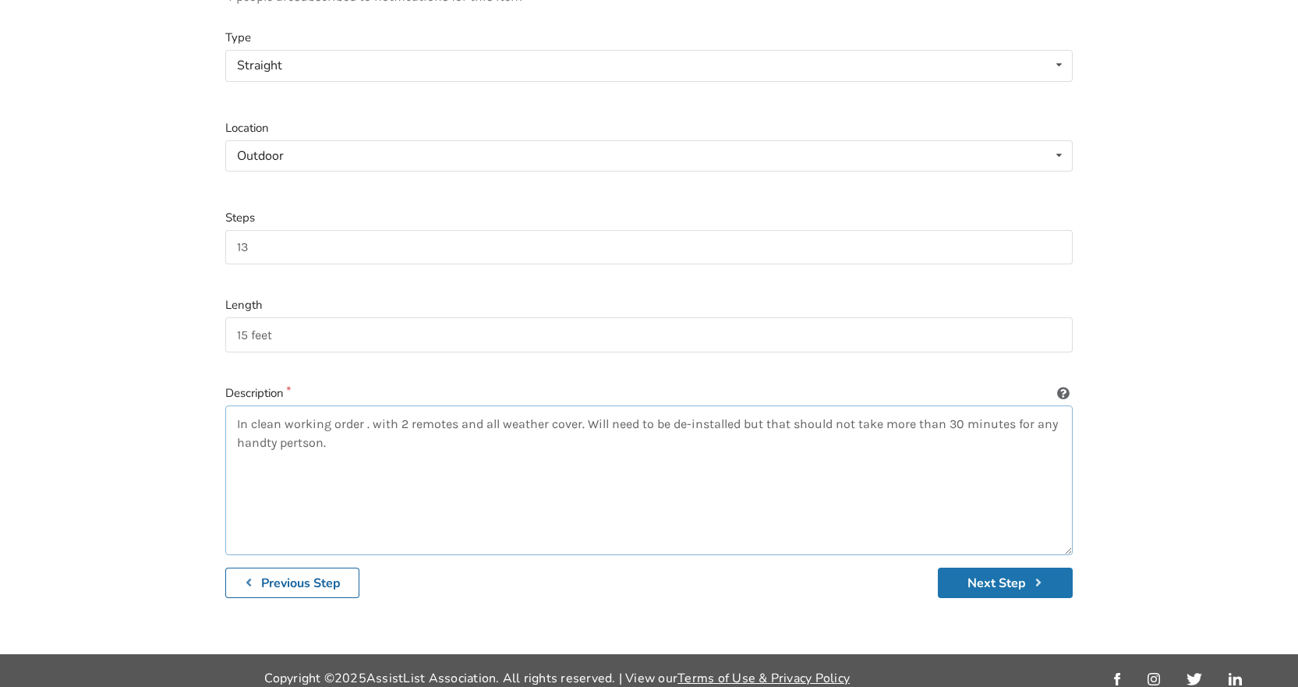
type textarea "In clean working order . with 2 remotes and all weather cover. Will need to be …"
click at [1038, 575] on button "Next Step" at bounding box center [1005, 582] width 135 height 30
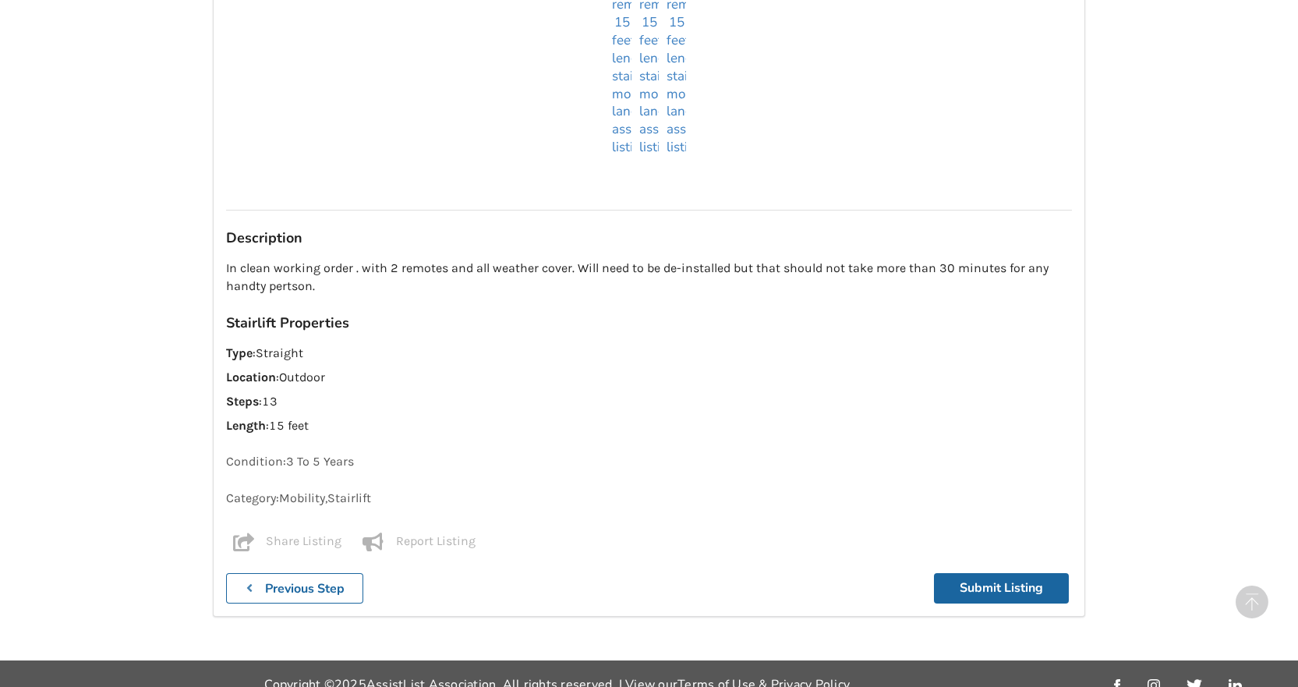
scroll to position [1773, 0]
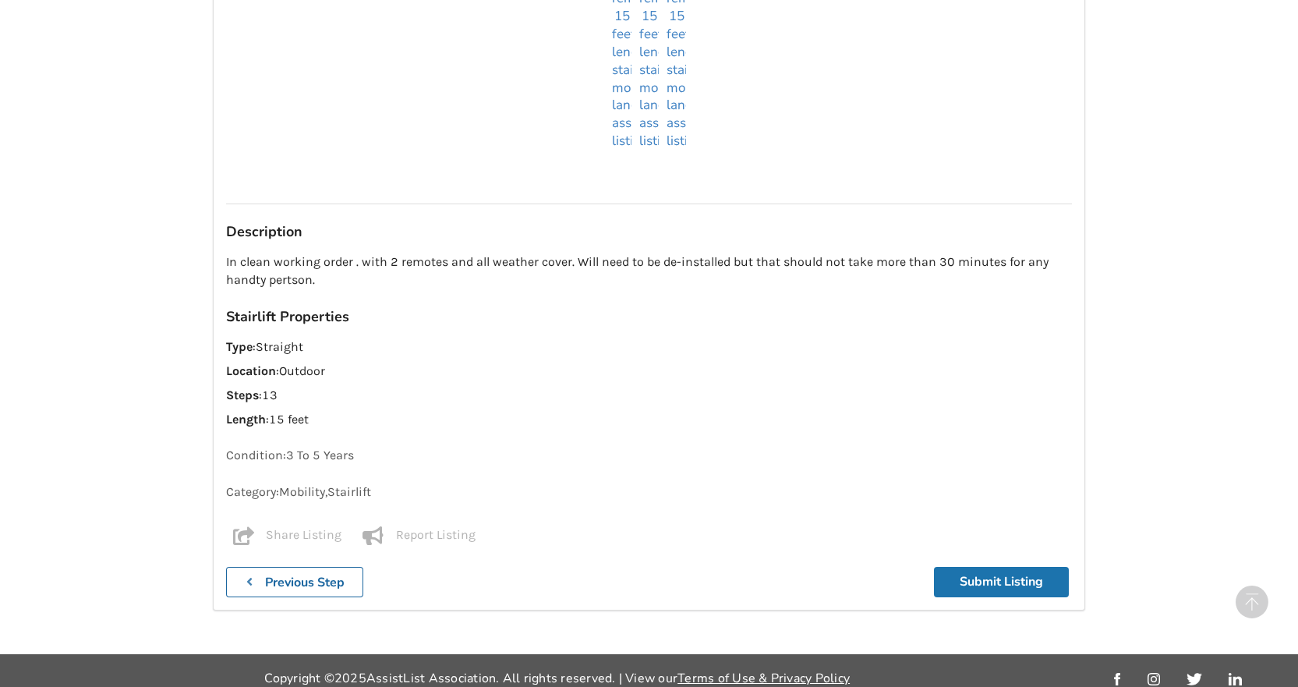
click at [960, 567] on button "Submit Listing" at bounding box center [1001, 582] width 135 height 30
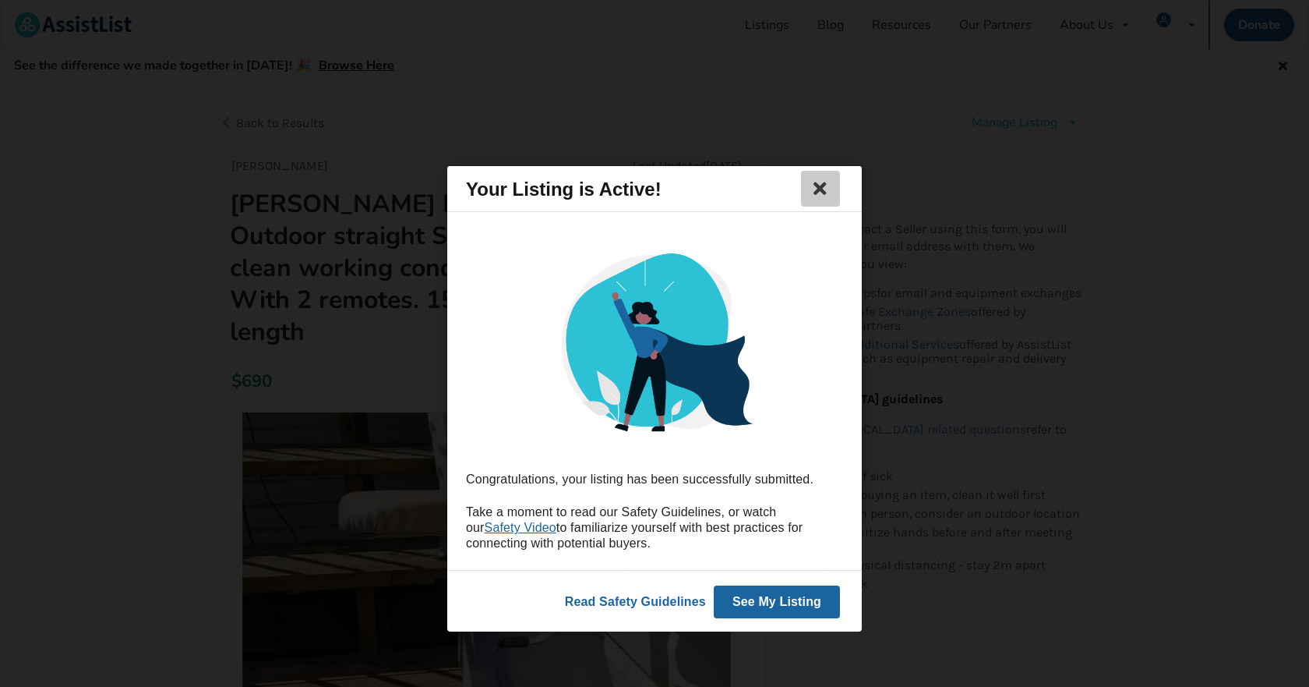
click at [822, 192] on icon at bounding box center [821, 188] width 22 height 19
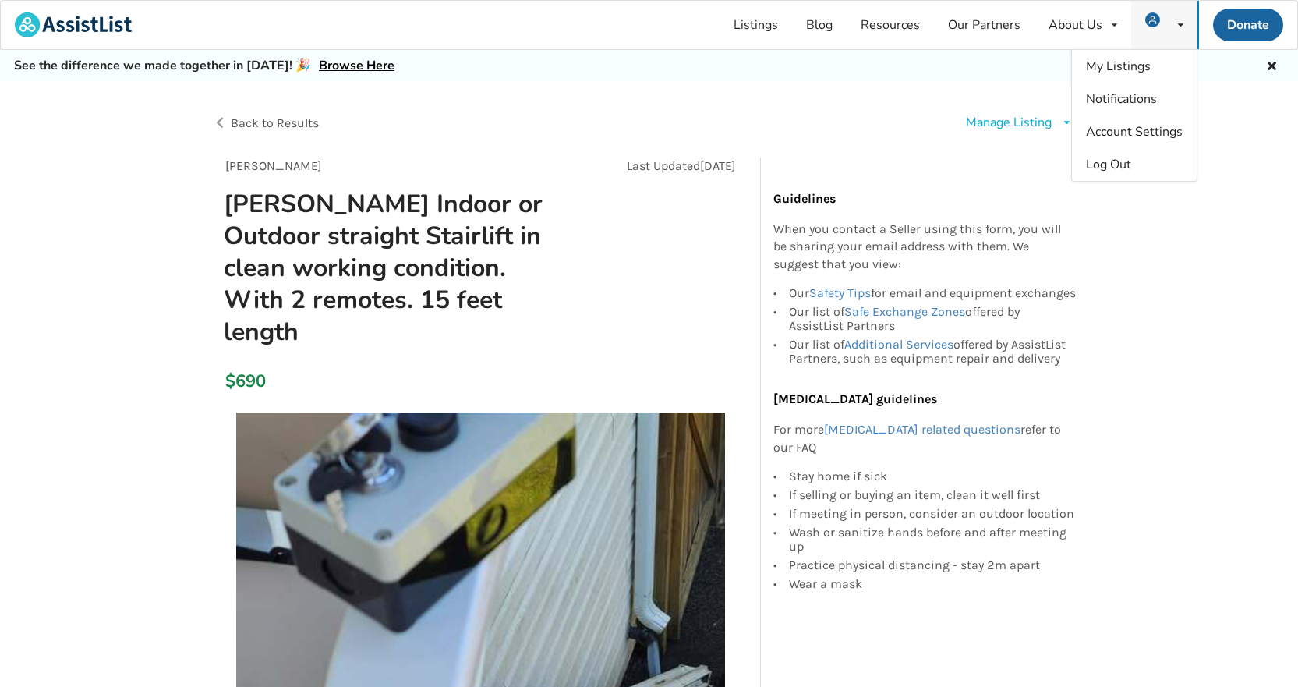
click at [1153, 25] on img at bounding box center [1152, 19] width 15 height 15
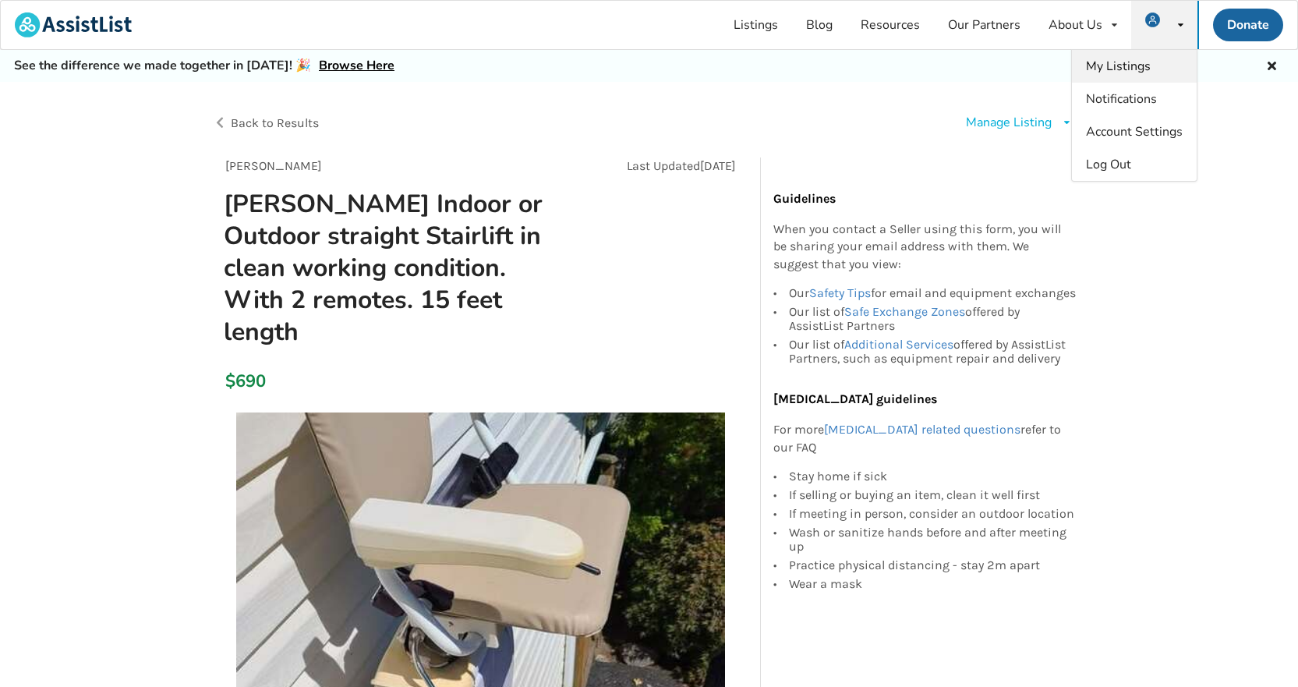
click at [1128, 67] on span "My Listings" at bounding box center [1118, 66] width 65 height 17
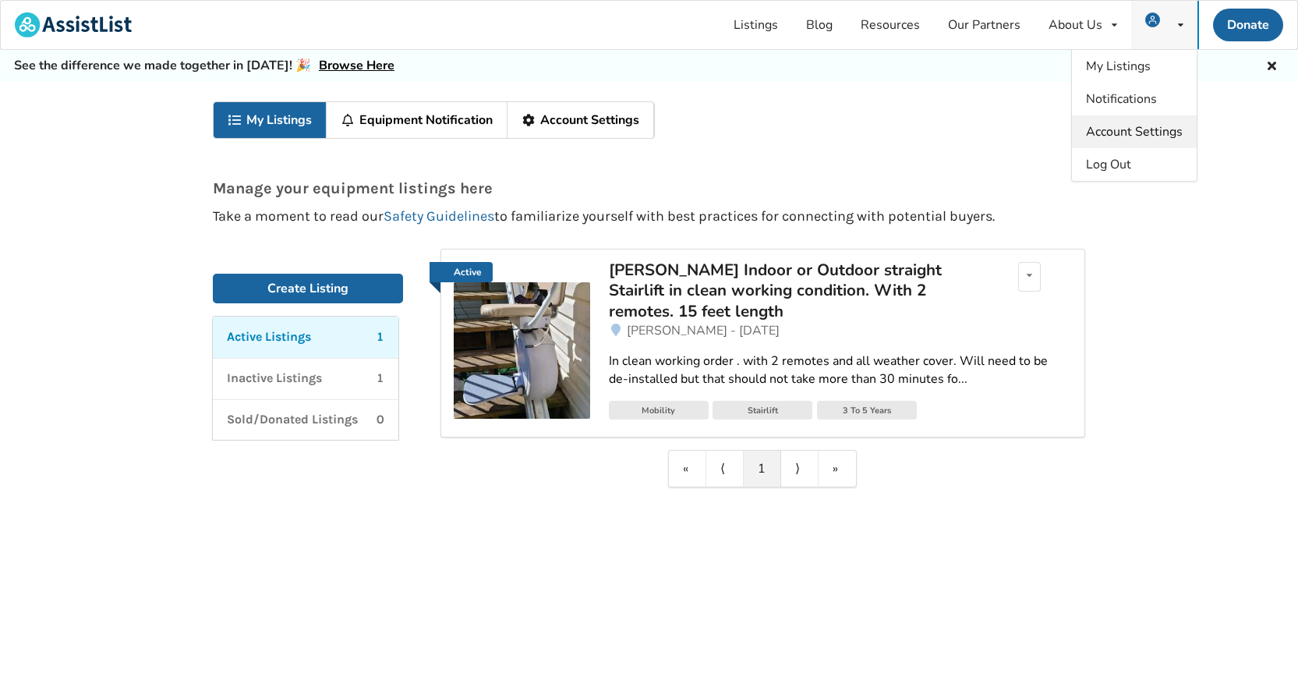
click at [1125, 136] on span "Account Settings" at bounding box center [1134, 131] width 97 height 17
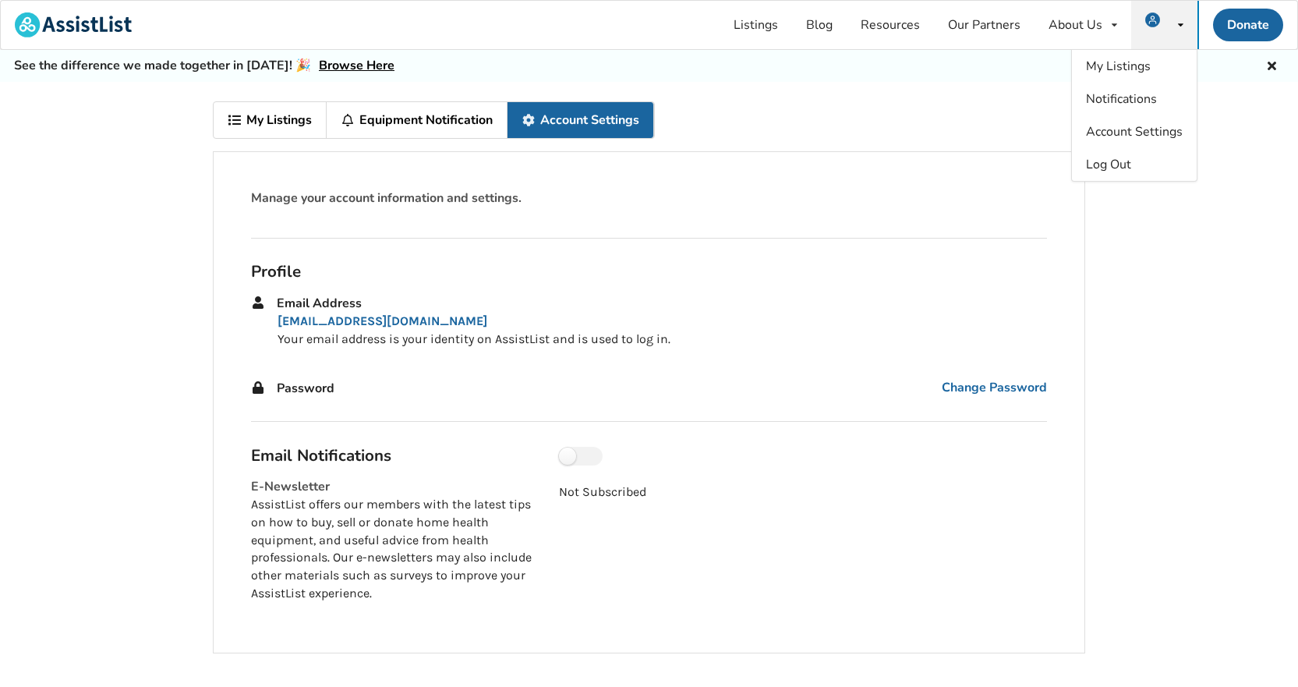
click at [1270, 60] on icon at bounding box center [1271, 64] width 15 height 12
